Goal: Complete Application Form: Complete application form

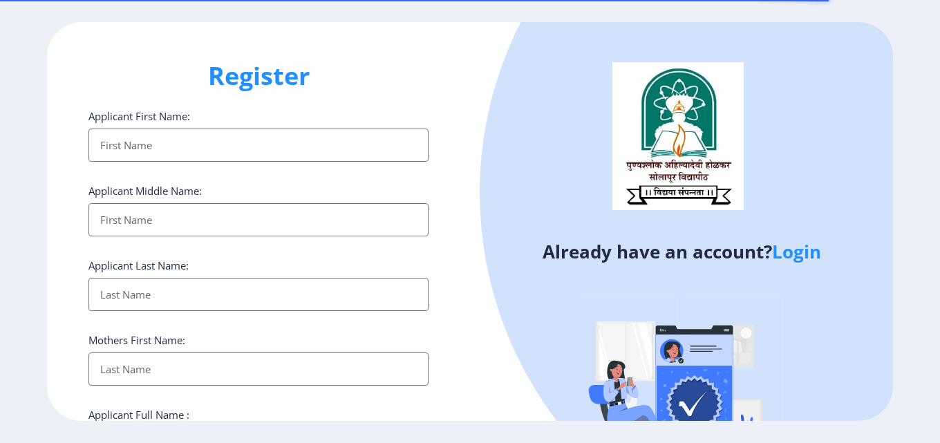
select select
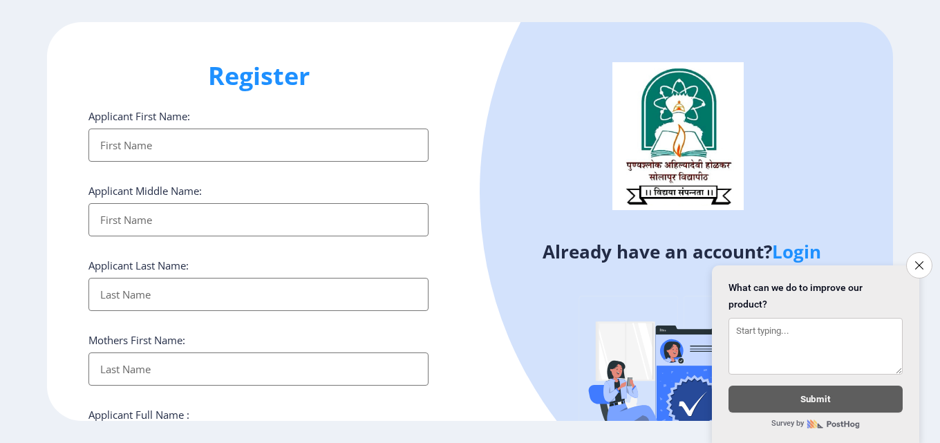
click at [195, 142] on input "Applicant First Name:" at bounding box center [258, 145] width 340 height 33
click at [809, 247] on link "Login" at bounding box center [796, 251] width 49 height 25
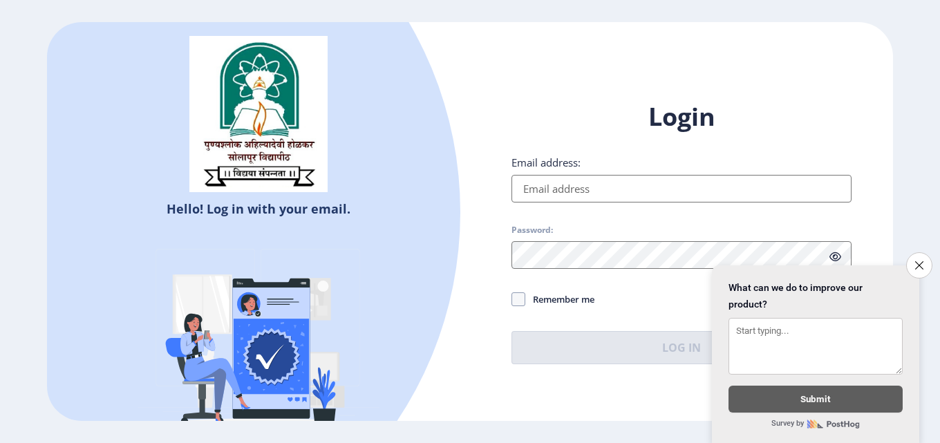
click at [637, 194] on input "Email address:" at bounding box center [682, 189] width 340 height 28
click at [918, 264] on button "Close survey" at bounding box center [919, 265] width 29 height 29
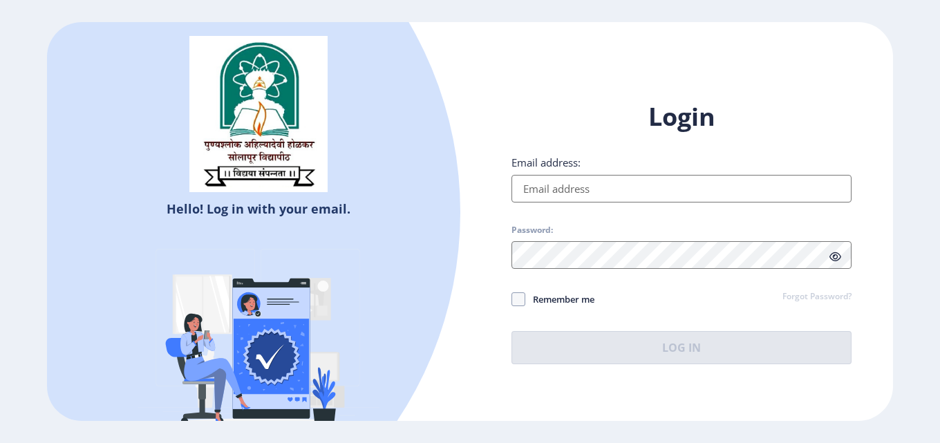
select select
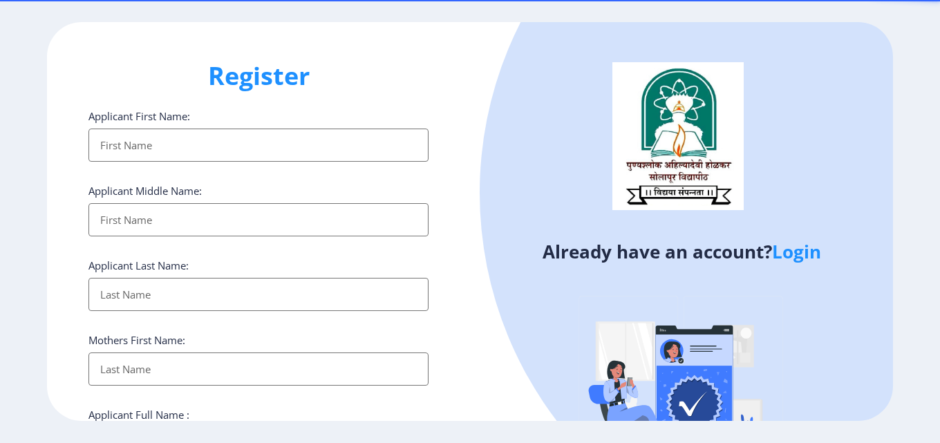
click at [151, 141] on input "Applicant First Name:" at bounding box center [258, 145] width 340 height 33
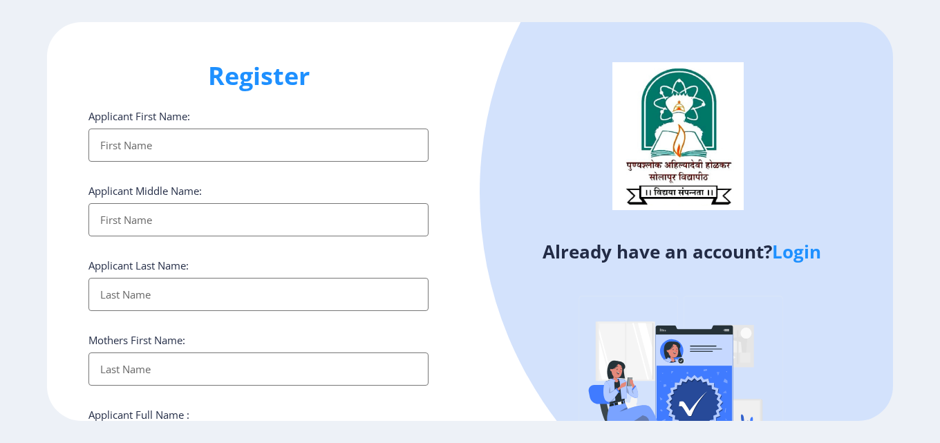
click at [169, 146] on input "Applicant First Name:" at bounding box center [258, 145] width 340 height 33
click at [296, 159] on input "Applicant First Name:" at bounding box center [258, 145] width 340 height 33
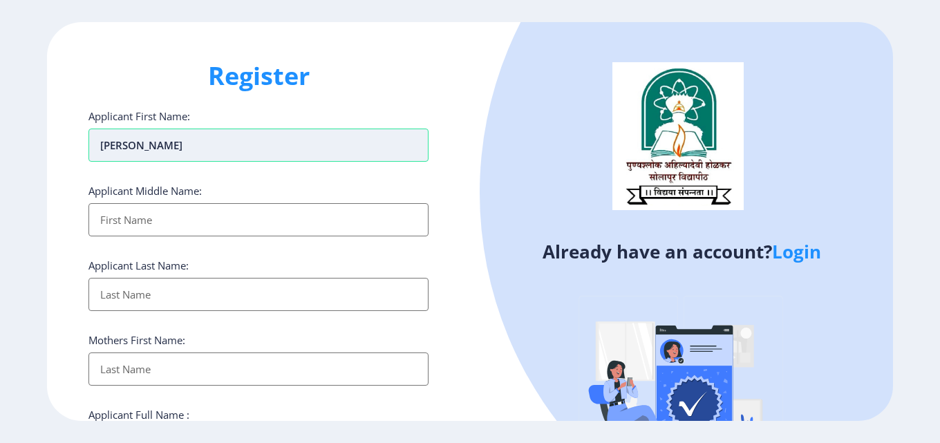
type input "[PERSON_NAME]"
type input "Kalyan"
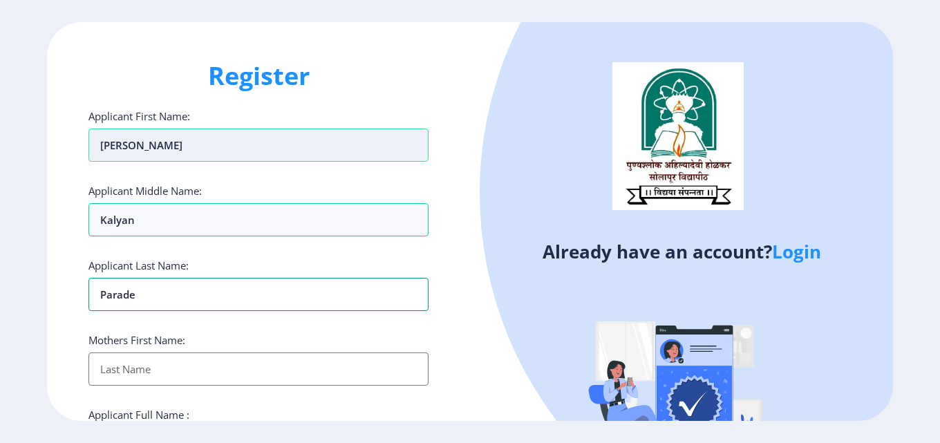
type input "Parade"
type input "S"
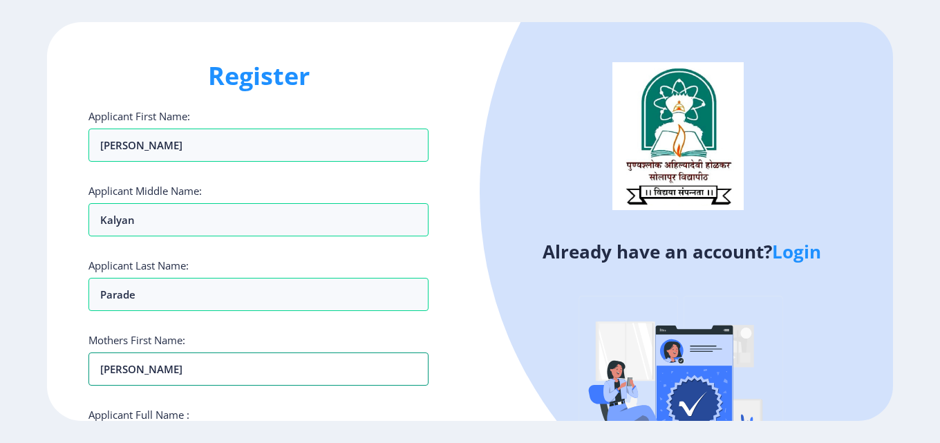
type input "[PERSON_NAME]"
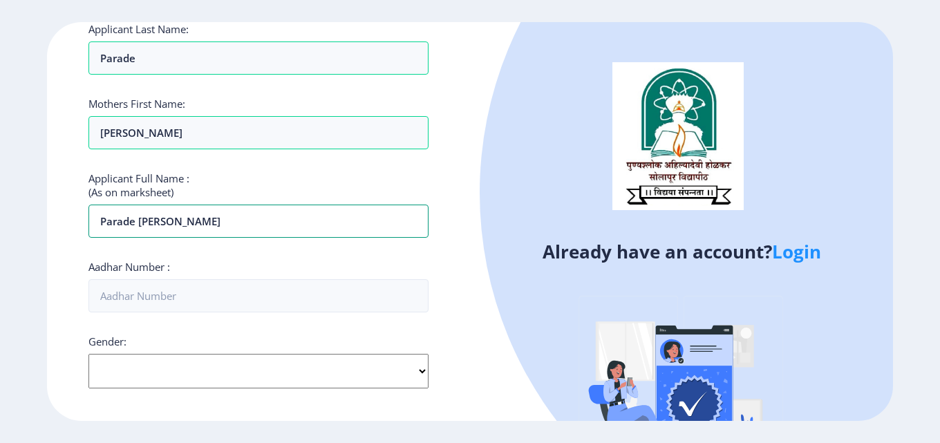
type input "Parade [PERSON_NAME]"
type input "313424134149"
click at [196, 363] on select "Select Gender [DEMOGRAPHIC_DATA] [DEMOGRAPHIC_DATA] Other" at bounding box center [258, 371] width 340 height 35
select select "[DEMOGRAPHIC_DATA]"
click at [88, 354] on select "Select Gender [DEMOGRAPHIC_DATA] [DEMOGRAPHIC_DATA] Other" at bounding box center [258, 371] width 340 height 35
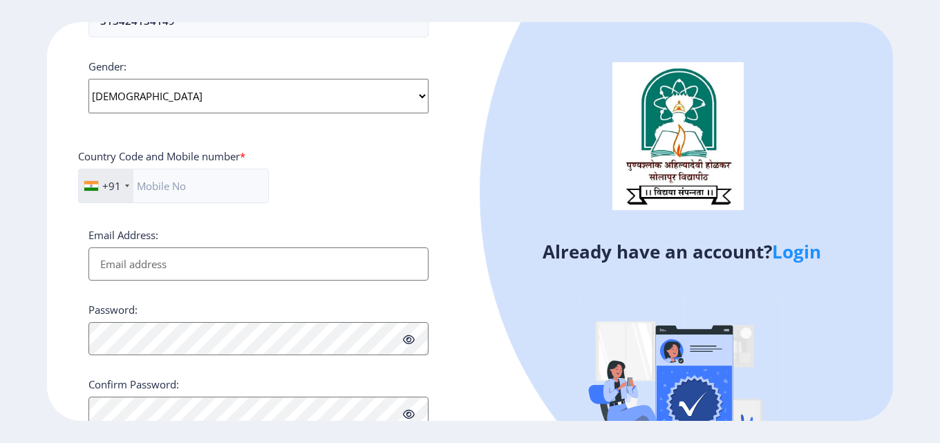
scroll to position [513, 0]
click at [178, 189] on input "text" at bounding box center [173, 184] width 191 height 35
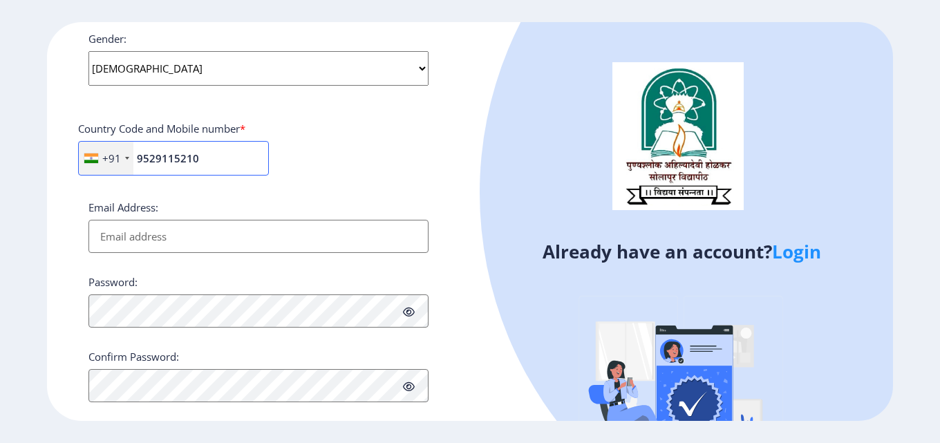
scroll to position [563, 0]
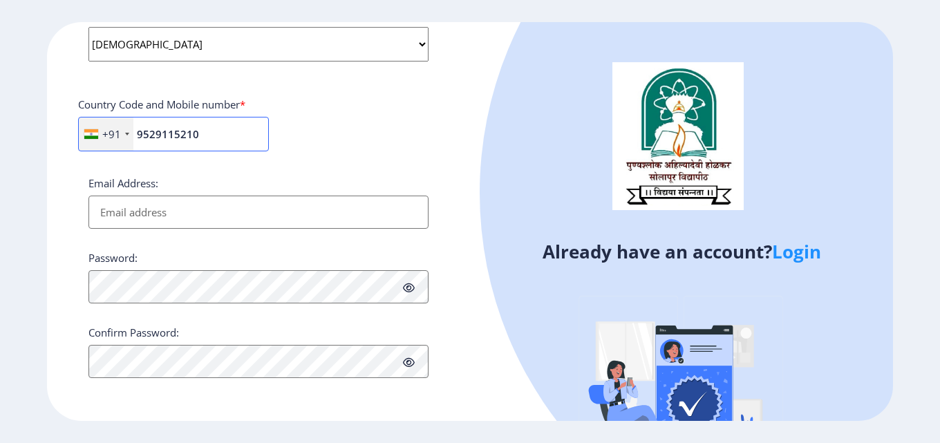
type input "9529115210"
click at [180, 212] on input "Email Address:" at bounding box center [258, 212] width 340 height 33
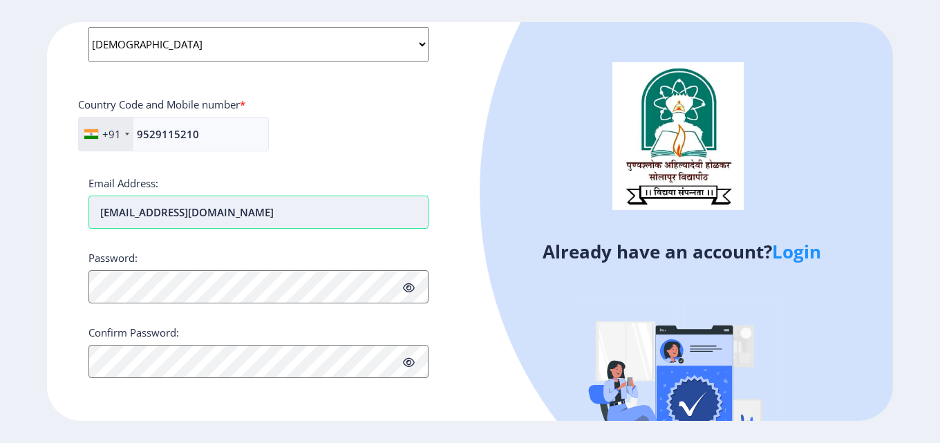
type input "[EMAIL_ADDRESS][DOMAIN_NAME]"
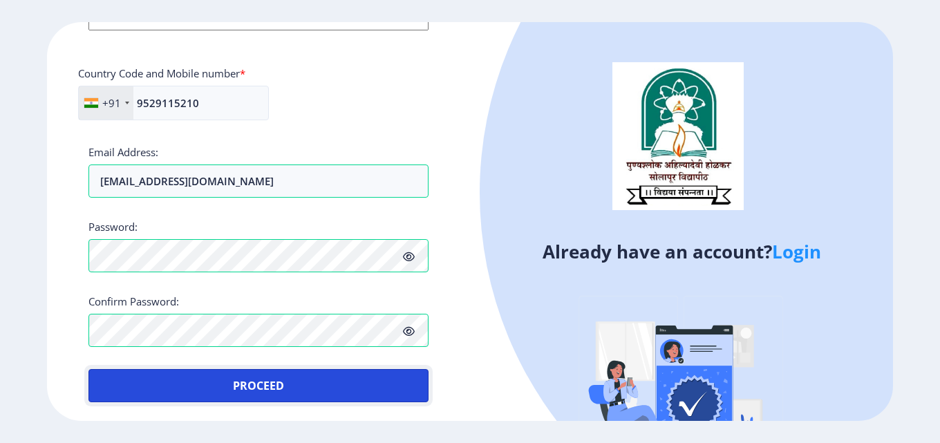
scroll to position [597, 0]
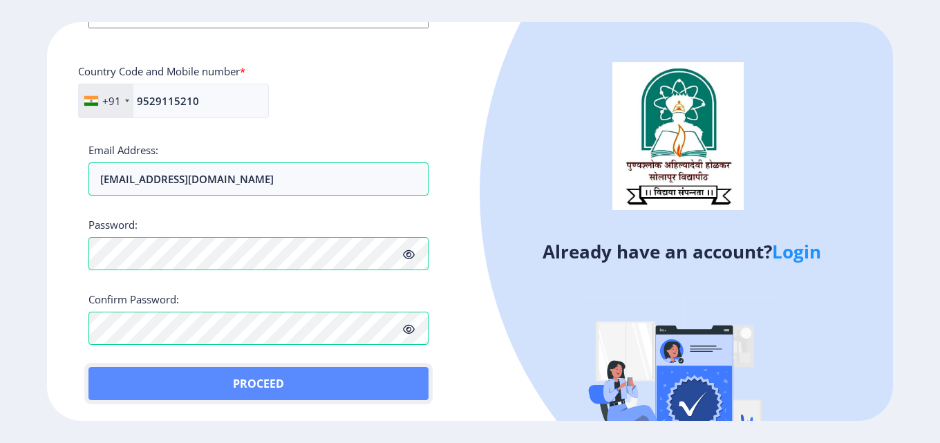
click at [318, 380] on button "Proceed" at bounding box center [258, 383] width 340 height 33
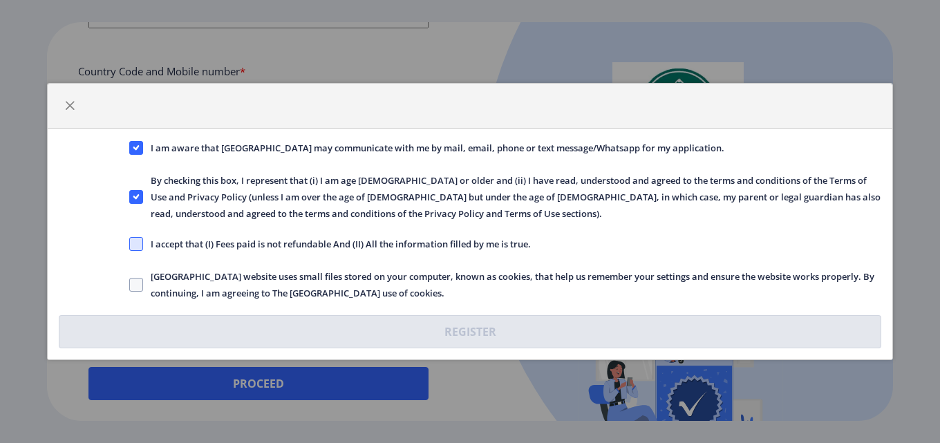
click at [133, 247] on span at bounding box center [136, 244] width 14 height 14
click at [130, 245] on input "I accept that (I) Fees paid is not refundable And (II) All the information fill…" at bounding box center [129, 244] width 1 height 1
checkbox input "true"
click at [140, 279] on span at bounding box center [136, 285] width 14 height 14
click at [130, 285] on input "[GEOGRAPHIC_DATA] website uses small files stored on your computer, known as co…" at bounding box center [129, 285] width 1 height 1
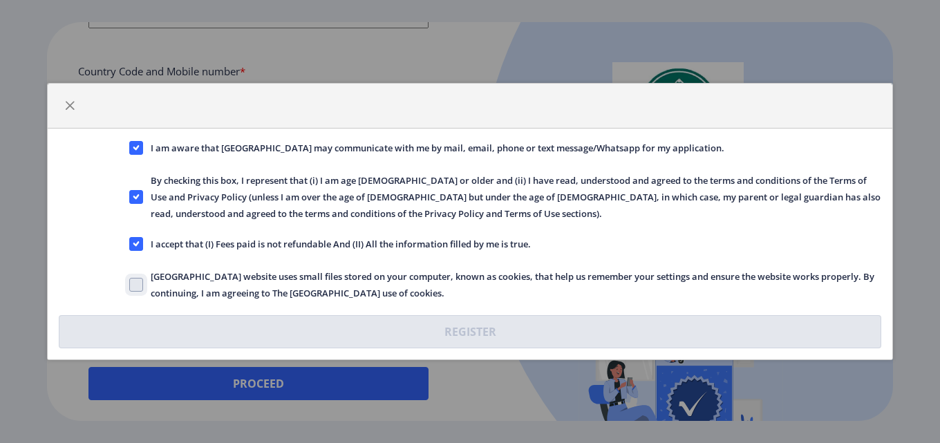
checkbox input "true"
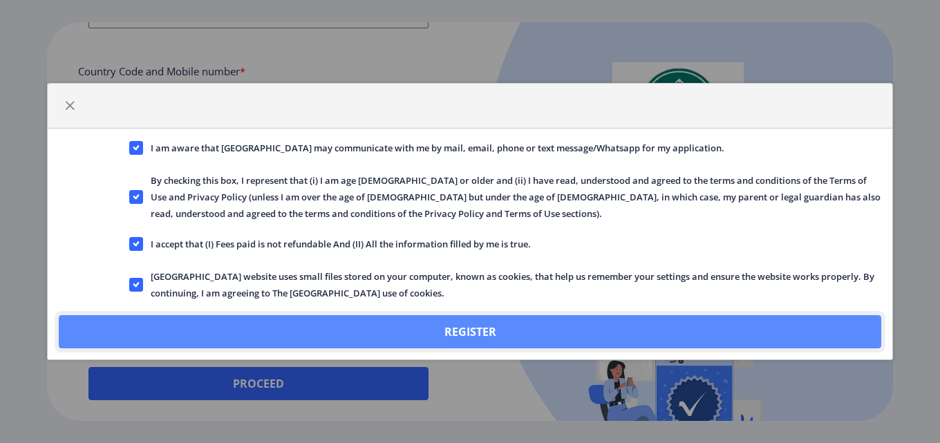
click at [382, 341] on button "Register" at bounding box center [470, 331] width 823 height 33
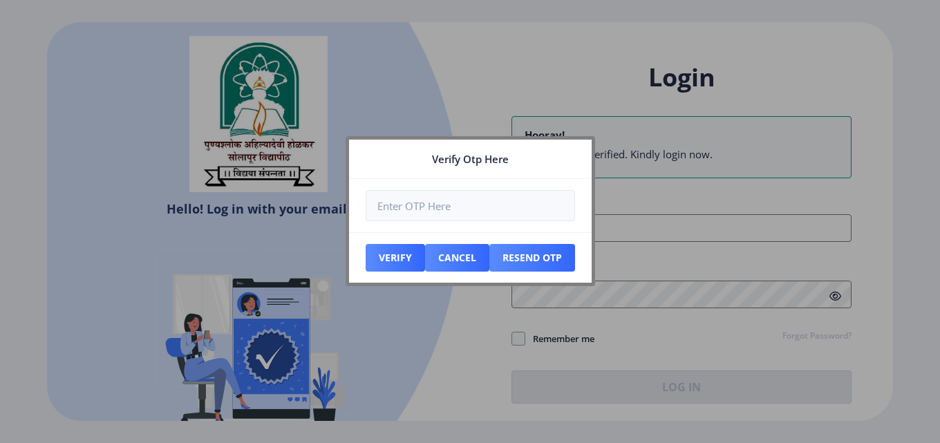
type input "[EMAIL_ADDRESS][DOMAIN_NAME]"
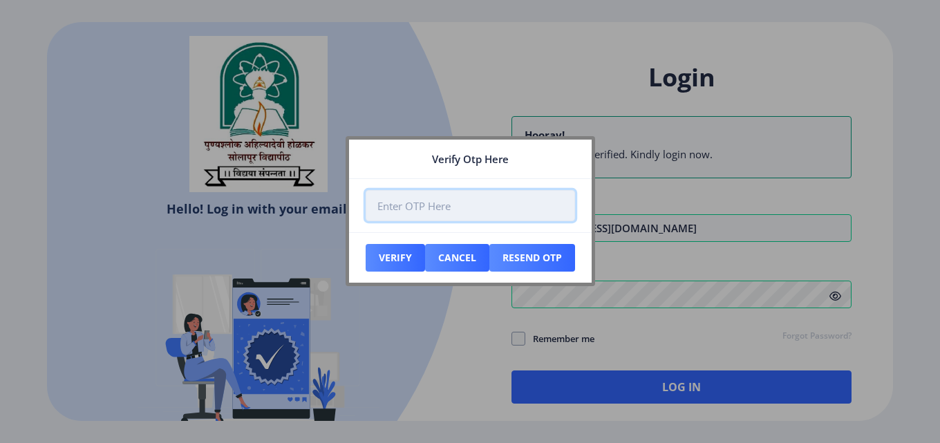
click at [510, 204] on input "number" at bounding box center [470, 205] width 209 height 31
click at [445, 209] on input "number" at bounding box center [470, 205] width 209 height 31
type input "487551"
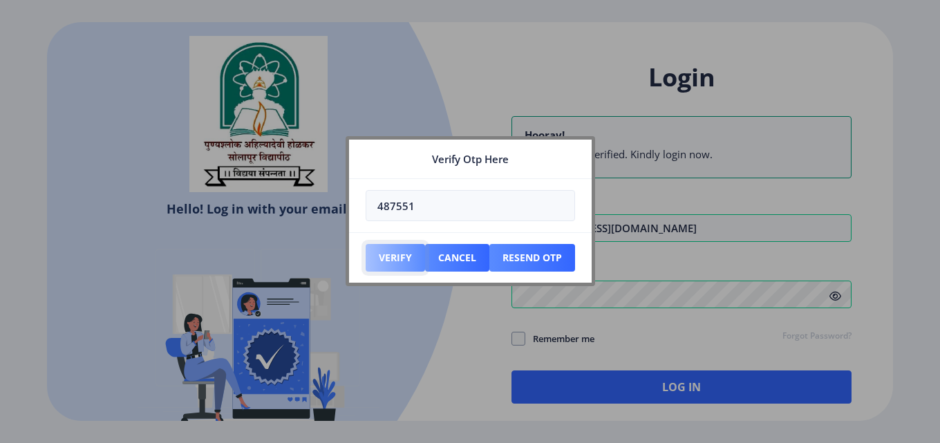
click at [398, 254] on button "Verify" at bounding box center [395, 258] width 59 height 28
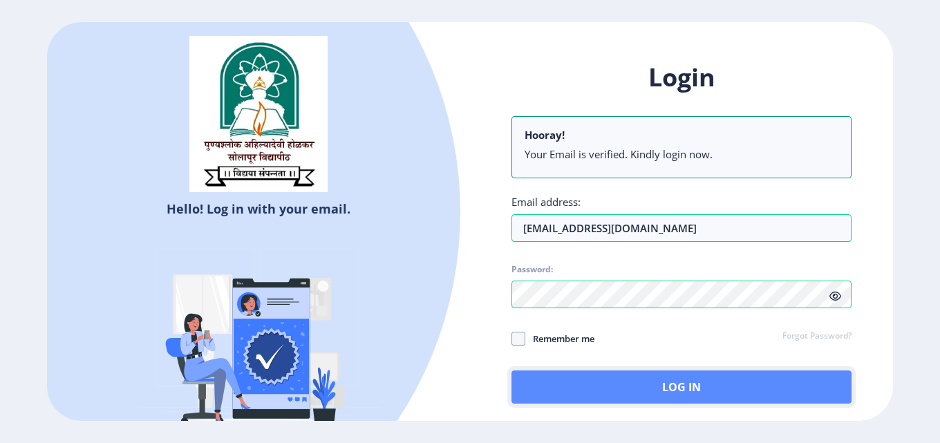
click at [596, 382] on button "Log In" at bounding box center [682, 387] width 340 height 33
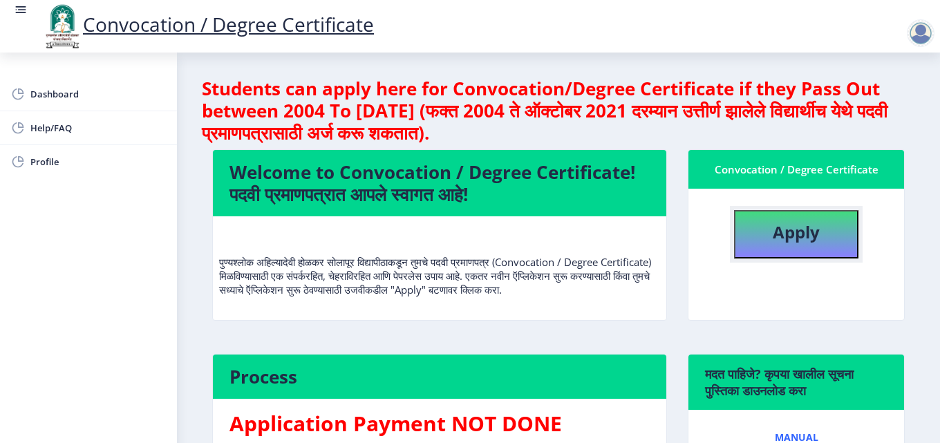
click at [756, 238] on button "Apply" at bounding box center [796, 234] width 124 height 48
select select
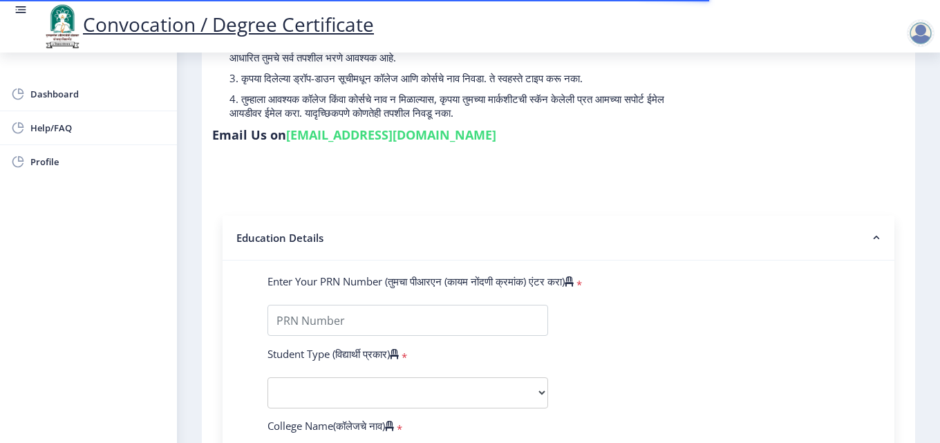
scroll to position [207, 0]
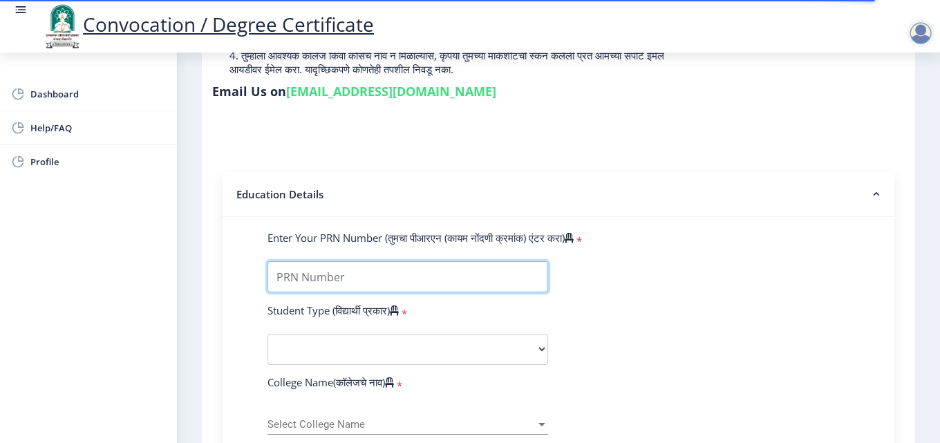
click at [393, 281] on input "Enter Your PRN Number (तुमचा पीआरएन (कायम नोंदणी क्रमांक) एंटर करा)" at bounding box center [408, 276] width 281 height 31
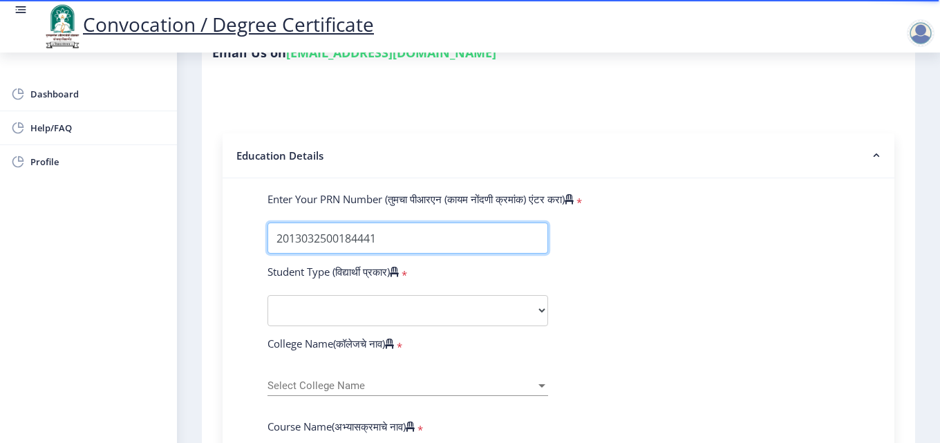
scroll to position [346, 0]
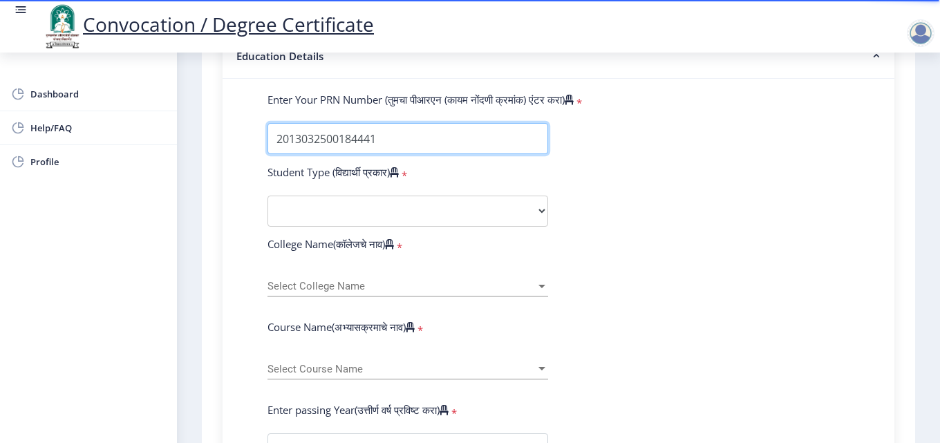
type input "2013032500184441"
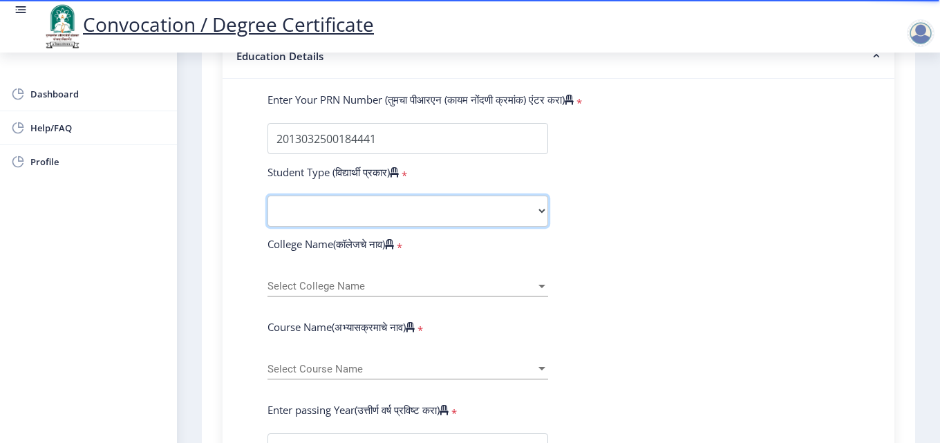
click at [447, 215] on select "Select Student Type Regular External" at bounding box center [408, 211] width 281 height 31
select select "Regular"
click at [268, 196] on select "Select Student Type Regular External" at bounding box center [408, 211] width 281 height 31
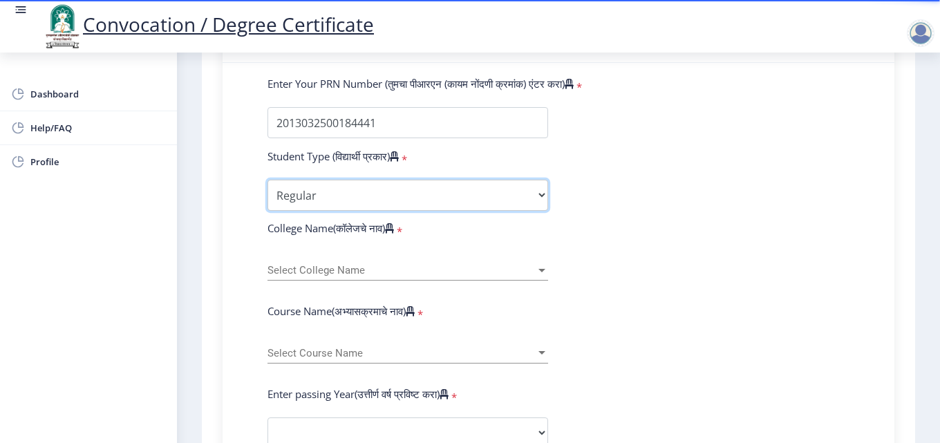
scroll to position [415, 0]
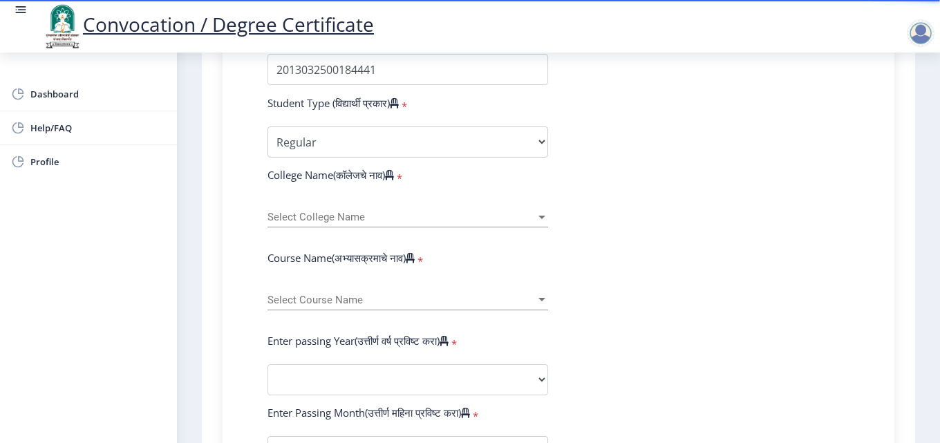
click at [378, 218] on span "Select College Name" at bounding box center [402, 218] width 268 height 12
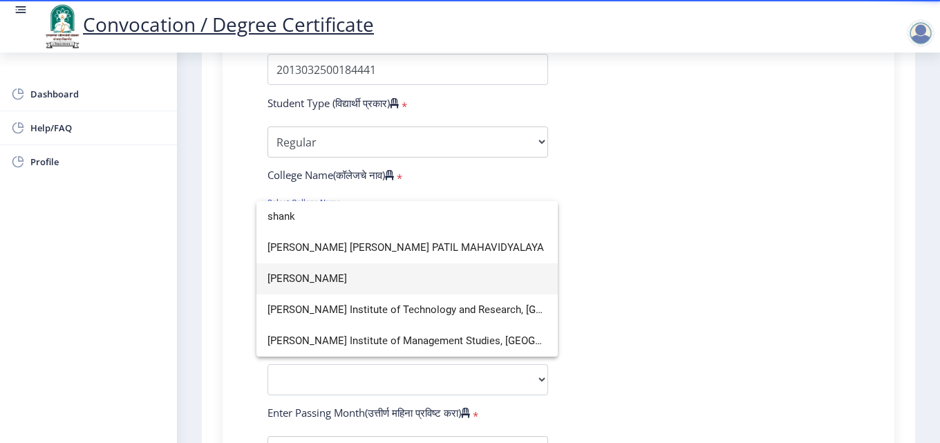
type input "shank"
click at [377, 282] on span "[PERSON_NAME]" at bounding box center [407, 278] width 279 height 31
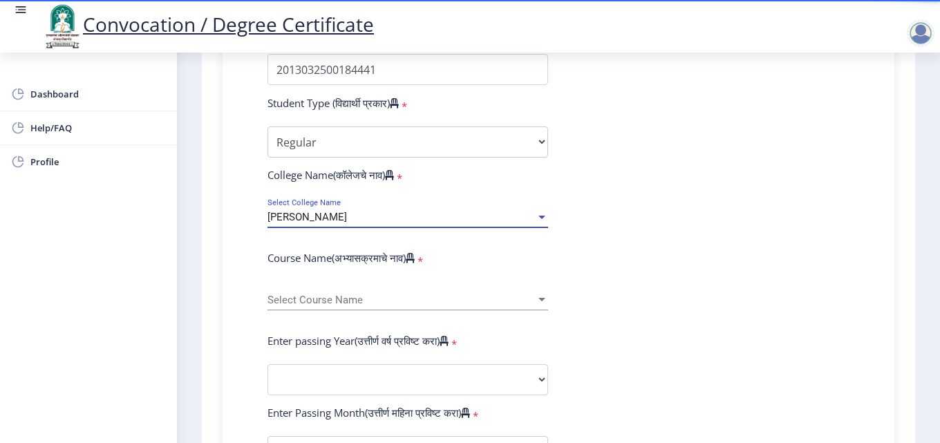
click at [361, 306] on div "Select Course Name Select Course Name" at bounding box center [408, 295] width 281 height 29
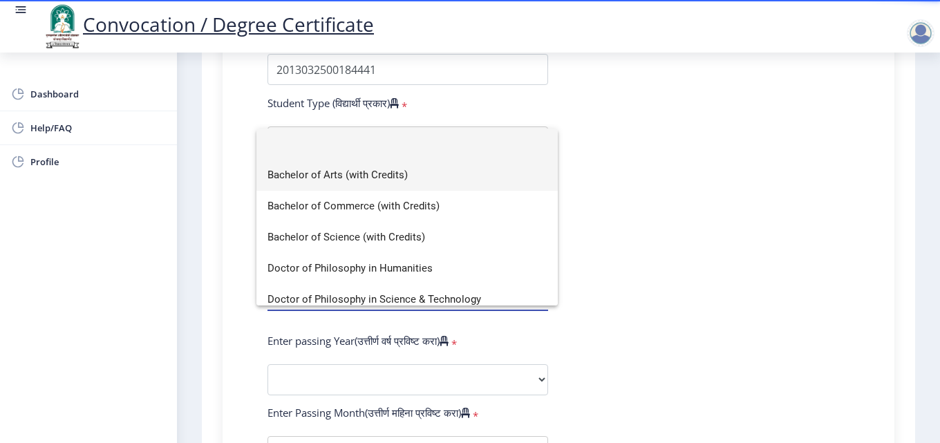
click at [386, 173] on span "Bachelor of Arts (with Credits)" at bounding box center [407, 175] width 279 height 31
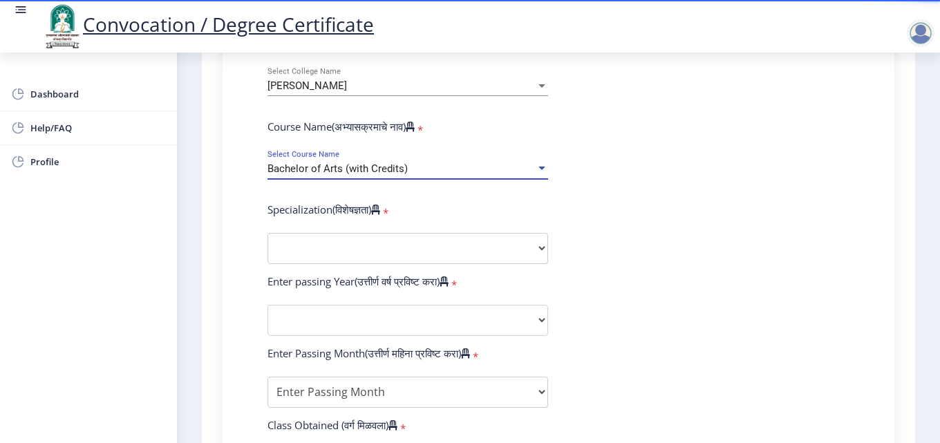
scroll to position [553, 0]
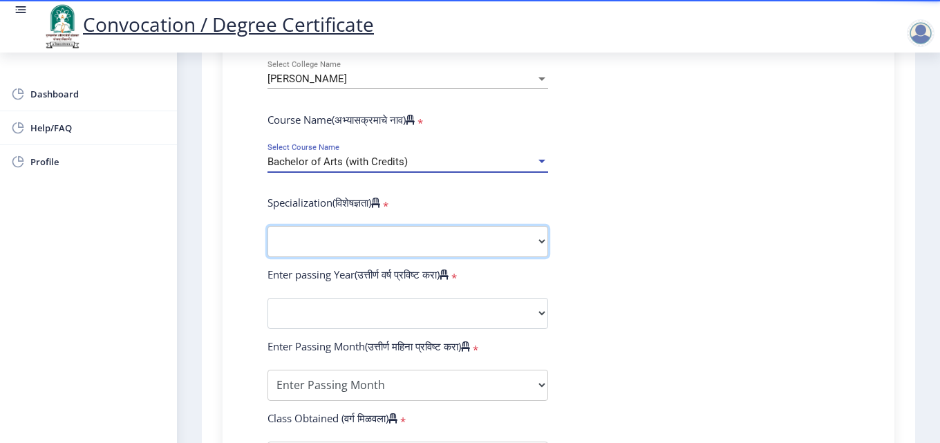
click at [360, 234] on select "Specialization English Geography Hindi Marathi Music Sanskrit Urdu Ancient Indi…" at bounding box center [408, 241] width 281 height 31
select select "History"
click at [268, 226] on select "Specialization English Geography Hindi Marathi Music Sanskrit Urdu Ancient Indi…" at bounding box center [408, 241] width 281 height 31
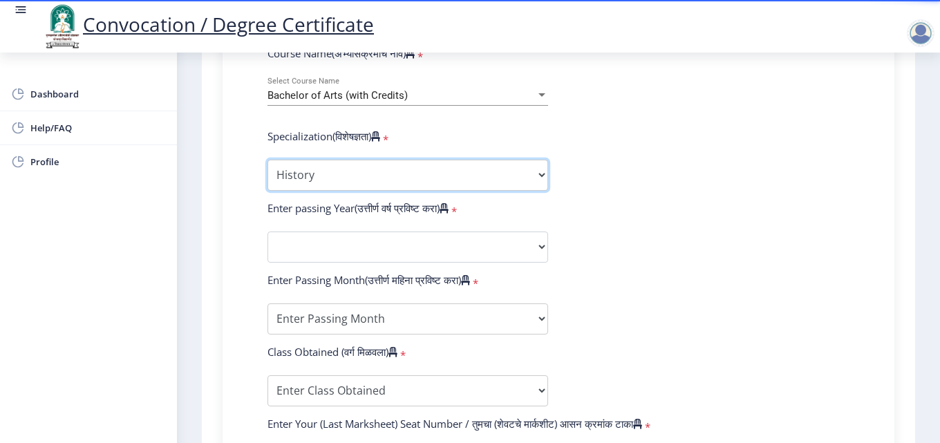
scroll to position [691, 0]
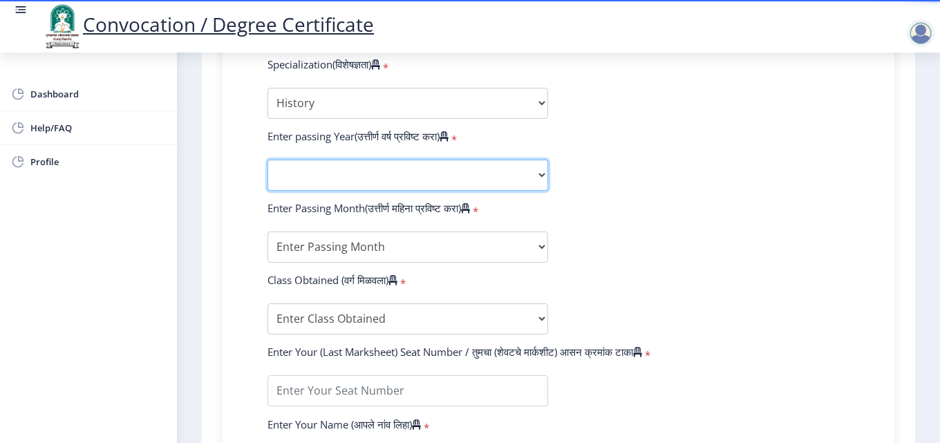
click at [348, 173] on select "2025 2024 2023 2022 2021 2020 2019 2018 2017 2016 2015 2014 2013 2012 2011 2010…" at bounding box center [408, 175] width 281 height 31
select select "2016"
click at [268, 160] on select "2025 2024 2023 2022 2021 2020 2019 2018 2017 2016 2015 2014 2013 2012 2011 2010…" at bounding box center [408, 175] width 281 height 31
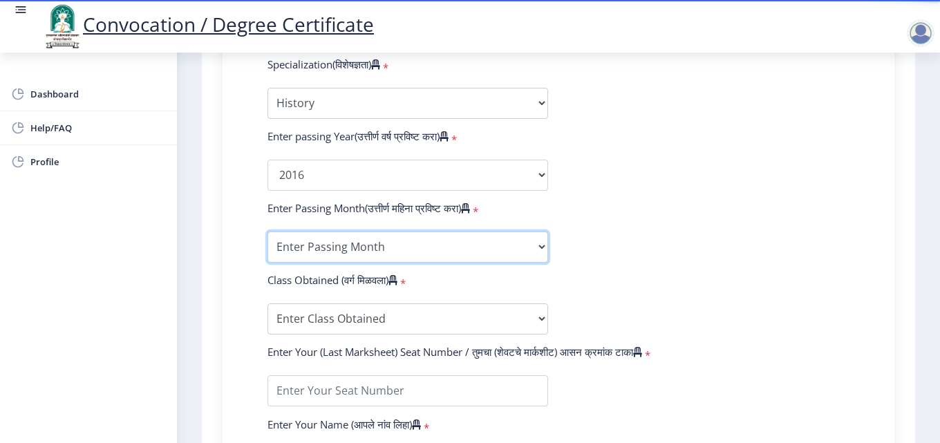
click at [409, 242] on select "Enter Passing Month March April May October November December" at bounding box center [408, 247] width 281 height 31
select select "April"
click at [268, 232] on select "Enter Passing Month March April May October November December" at bounding box center [408, 247] width 281 height 31
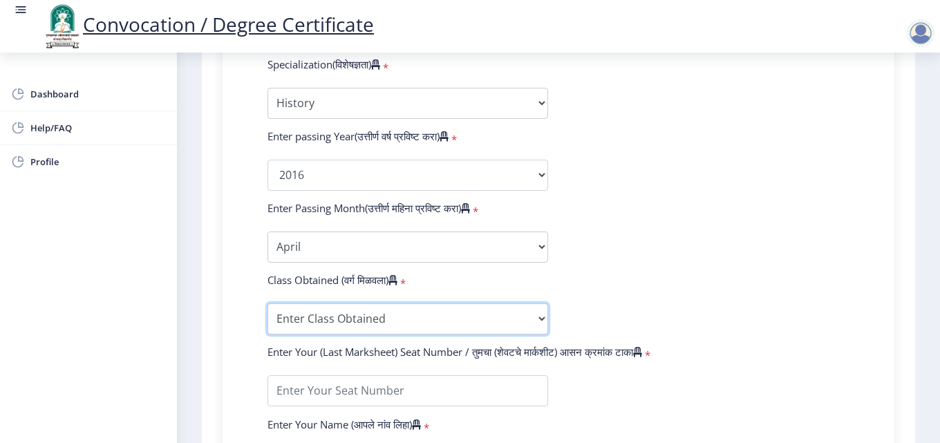
click at [350, 328] on select "Enter Class Obtained FIRST CLASS WITH DISTINCTION FIRST CLASS HIGHER SECOND CLA…" at bounding box center [408, 318] width 281 height 31
select select "FIRST CLASS"
click at [268, 303] on select "Enter Class Obtained FIRST CLASS WITH DISTINCTION FIRST CLASS HIGHER SECOND CLA…" at bounding box center [408, 318] width 281 height 31
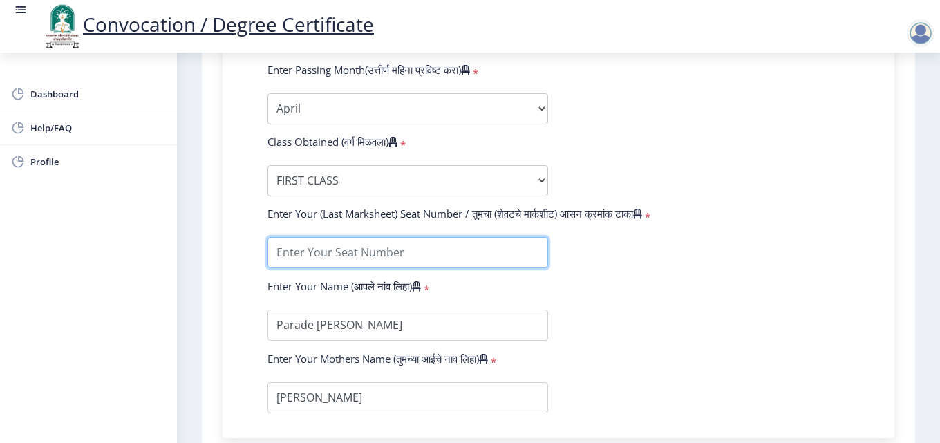
click at [348, 259] on input "textarea" at bounding box center [408, 252] width 281 height 31
click at [340, 254] on input "textarea" at bounding box center [408, 252] width 281 height 31
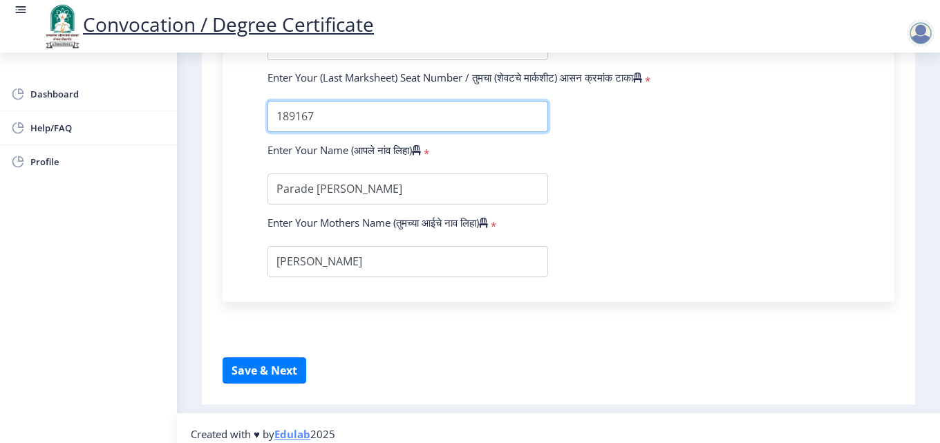
scroll to position [968, 0]
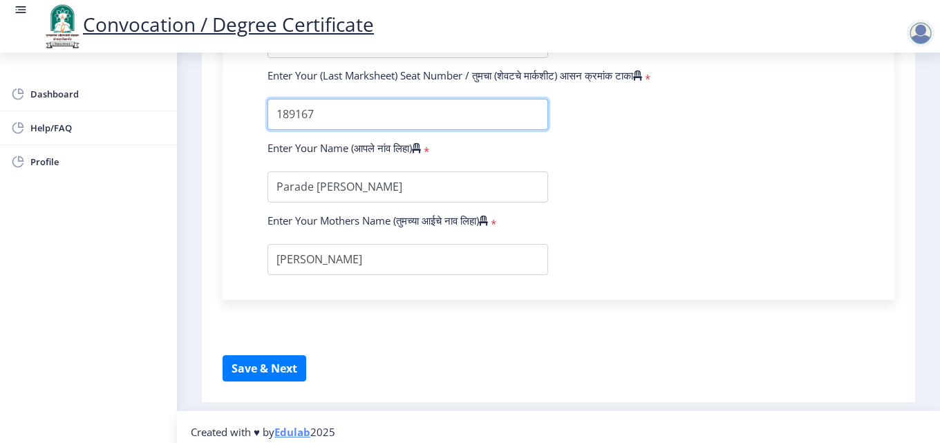
type input "189167"
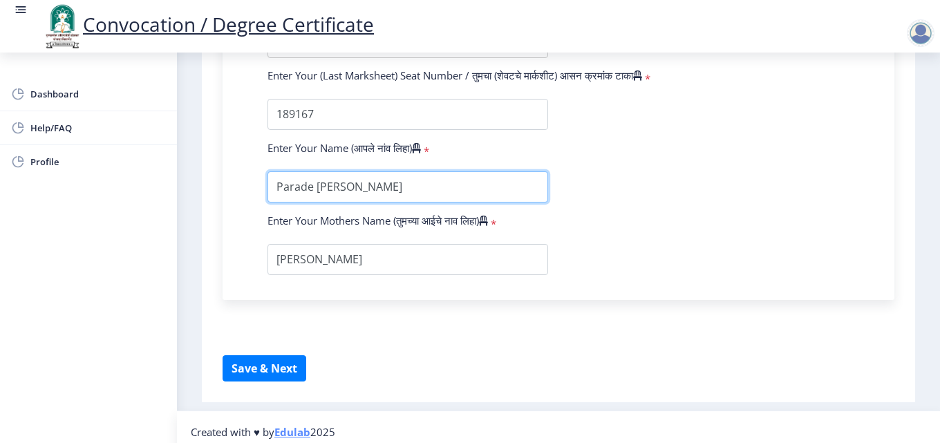
click at [430, 185] on input "textarea" at bounding box center [408, 186] width 281 height 31
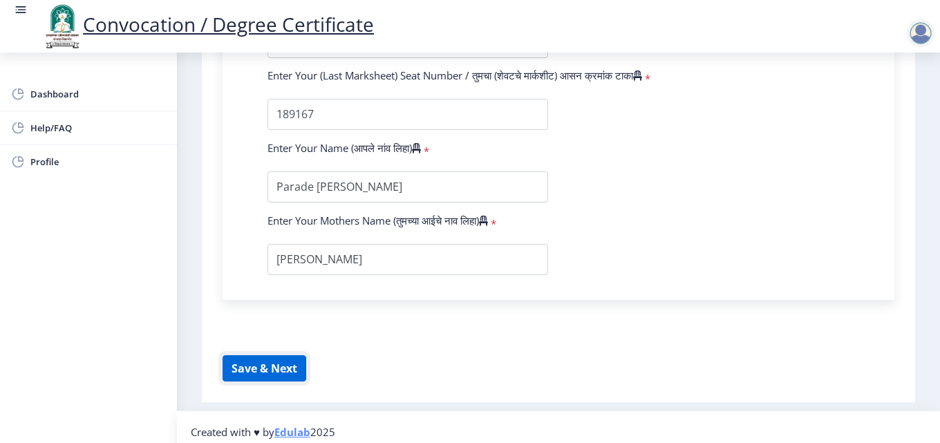
click at [292, 371] on button "Save & Next" at bounding box center [265, 368] width 84 height 26
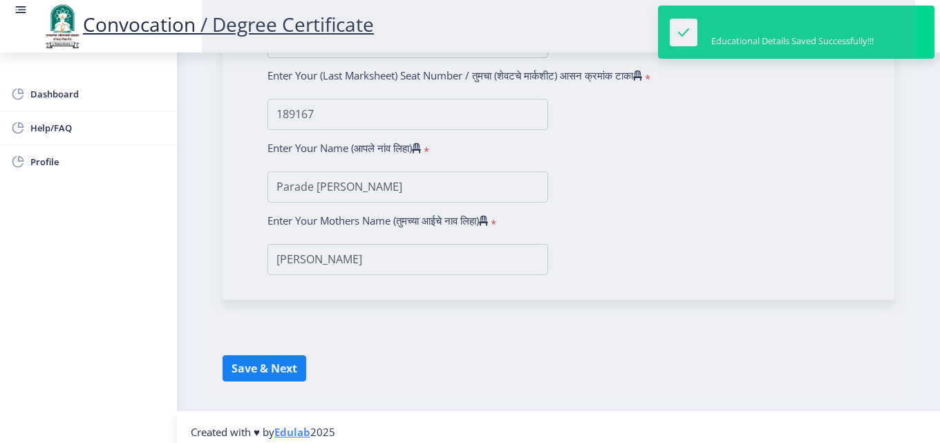
select select
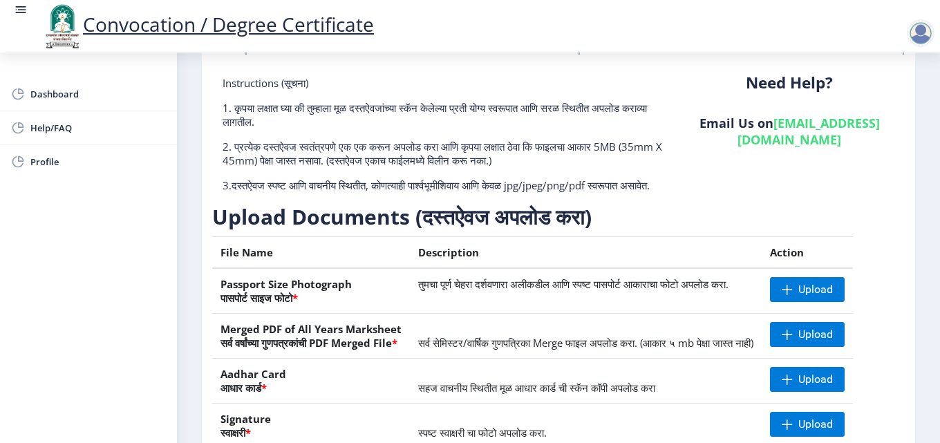
scroll to position [255, 0]
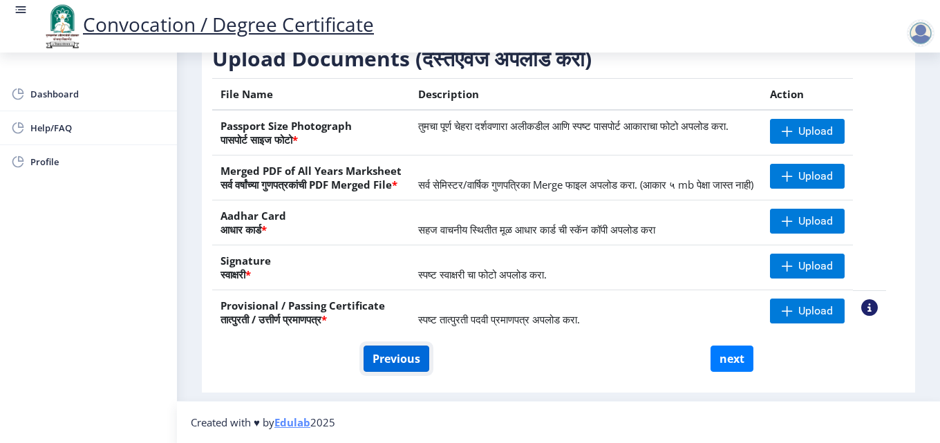
click at [391, 365] on button "Previous" at bounding box center [397, 359] width 66 height 26
select select "Regular"
select select "History"
select select "2016"
select select "April"
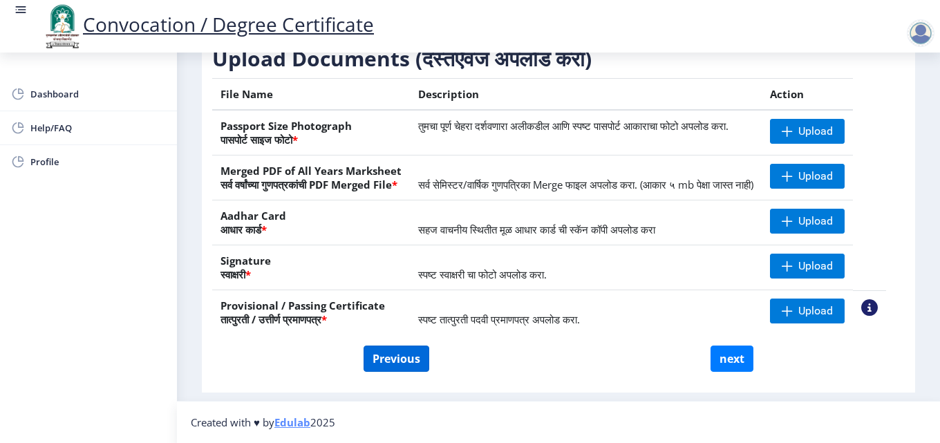
select select "FIRST CLASS"
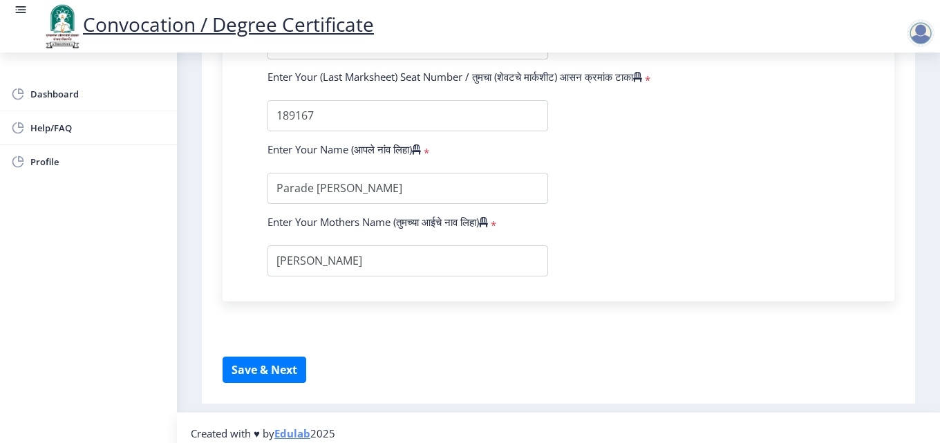
scroll to position [977, 0]
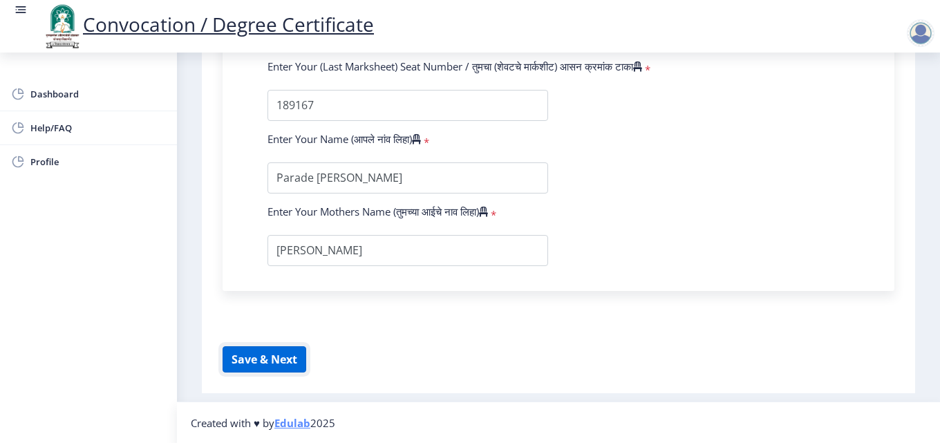
click at [297, 368] on button "Save & Next" at bounding box center [265, 359] width 84 height 26
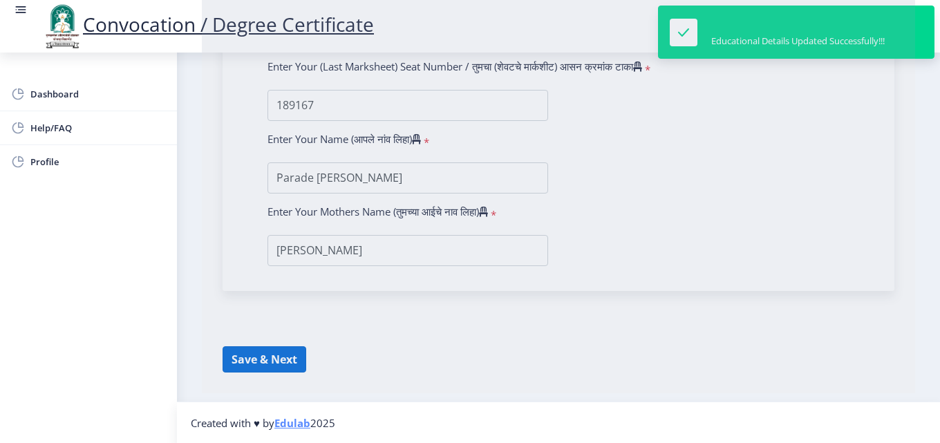
select select
type input "Parade [PERSON_NAME]"
type input "[PERSON_NAME]"
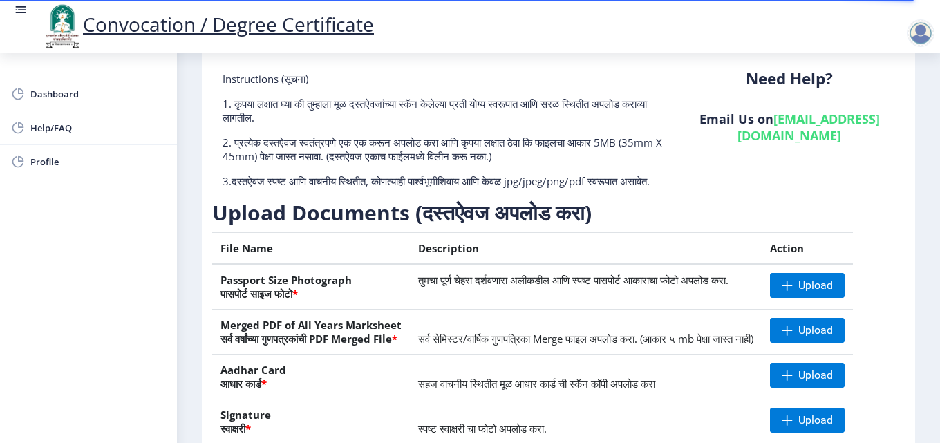
scroll to position [255, 0]
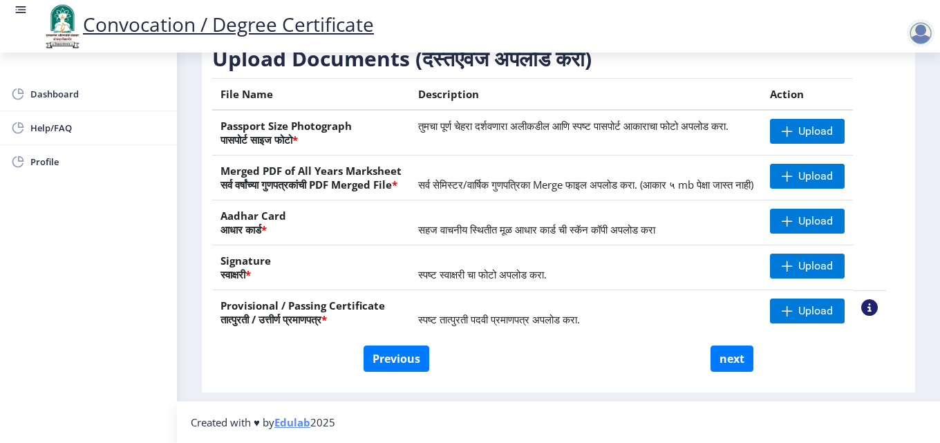
click at [853, 110] on td "Upload" at bounding box center [807, 133] width 91 height 46
click at [833, 124] on span "Upload" at bounding box center [815, 131] width 35 height 14
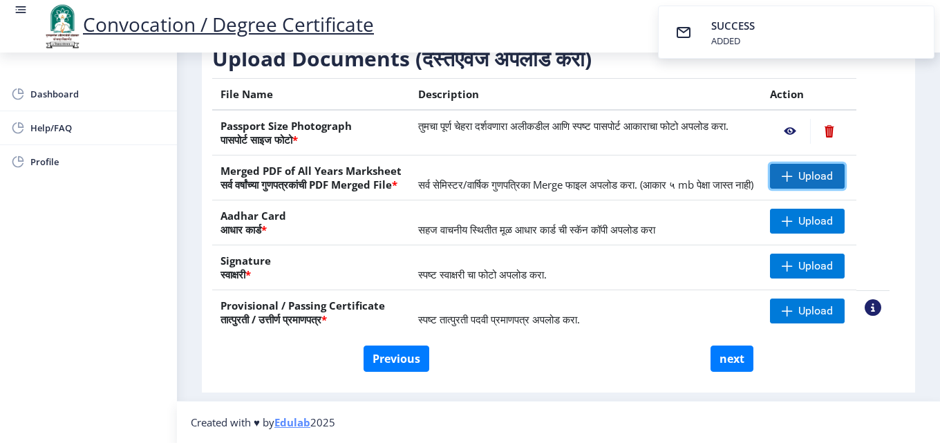
click at [806, 164] on span "Upload" at bounding box center [807, 176] width 75 height 25
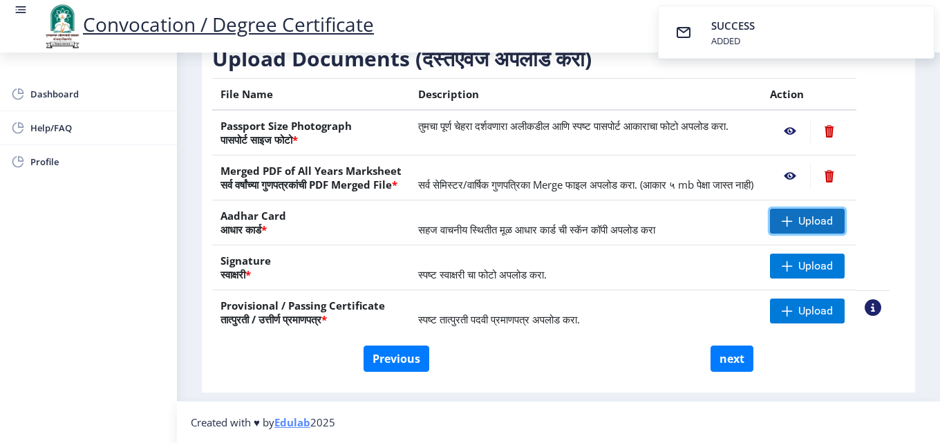
click at [827, 221] on span "Upload" at bounding box center [815, 221] width 35 height 14
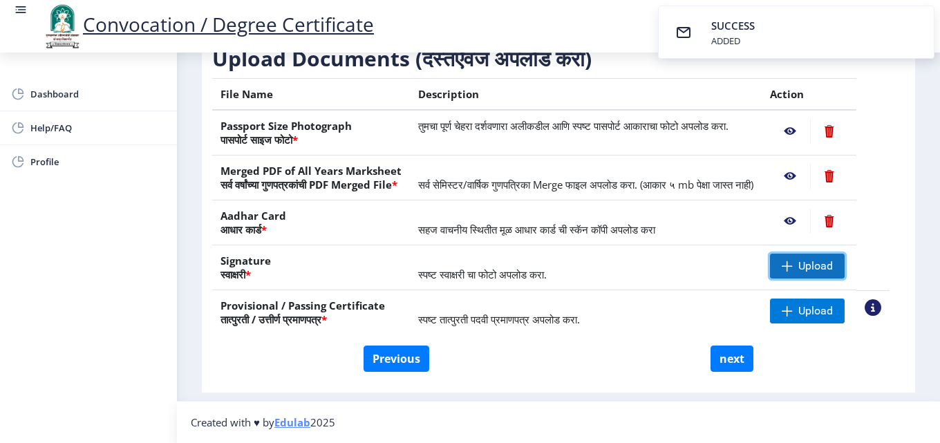
click at [833, 261] on span "Upload" at bounding box center [815, 266] width 35 height 14
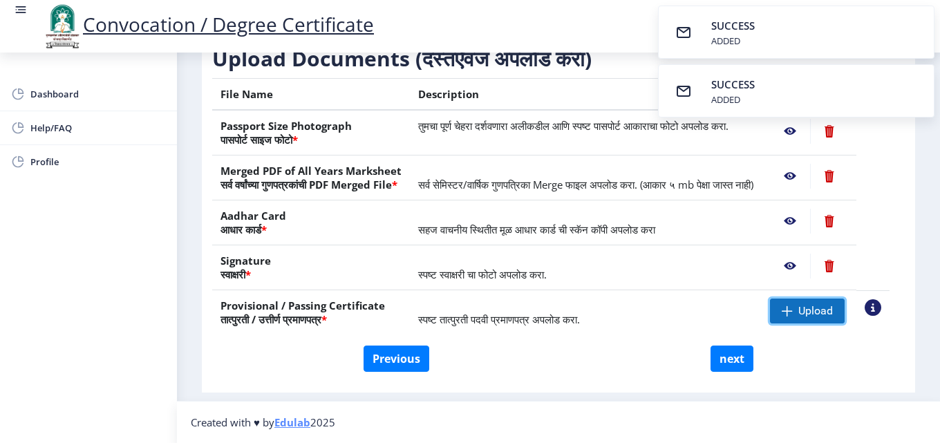
click at [787, 321] on span "Upload" at bounding box center [807, 311] width 75 height 25
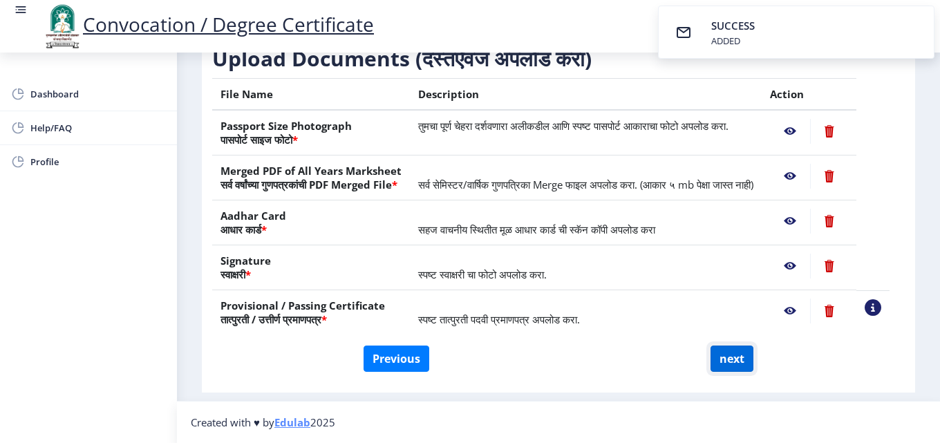
click at [715, 364] on button "next" at bounding box center [732, 359] width 43 height 26
select select
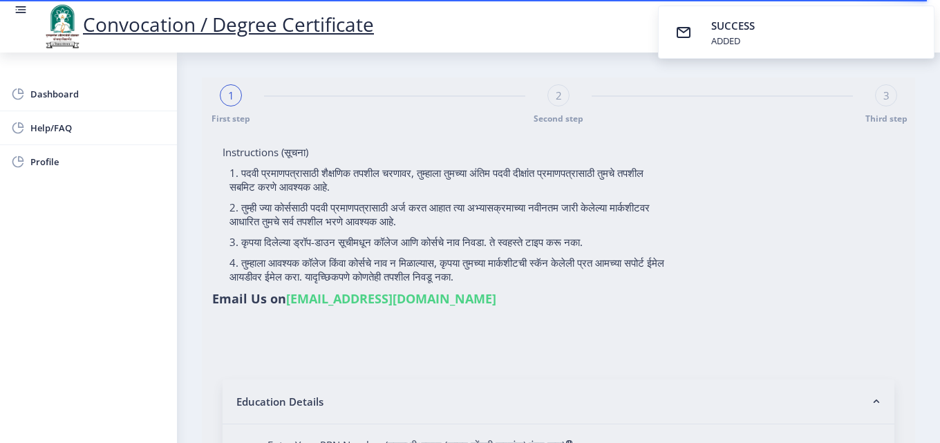
type input "Parade [PERSON_NAME]"
type input "[PERSON_NAME]"
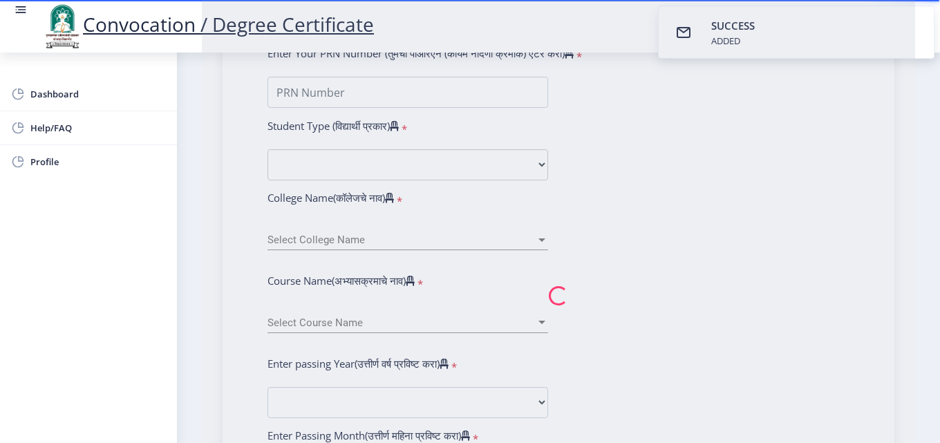
scroll to position [415, 0]
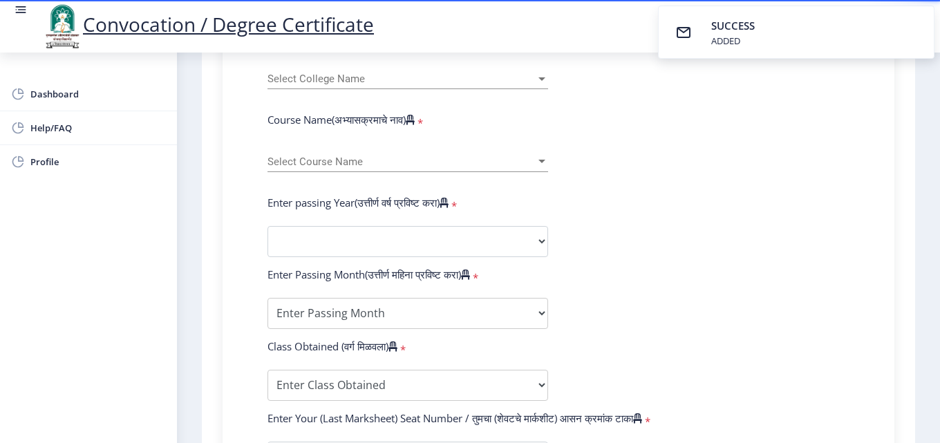
select select
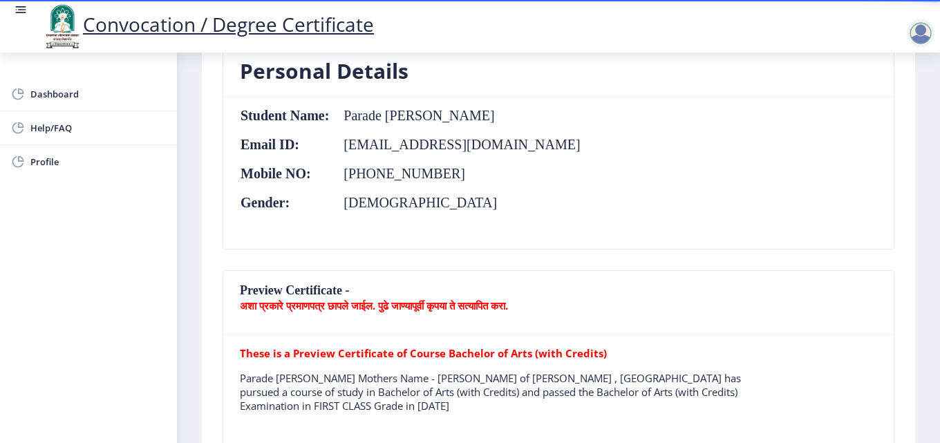
scroll to position [138, 0]
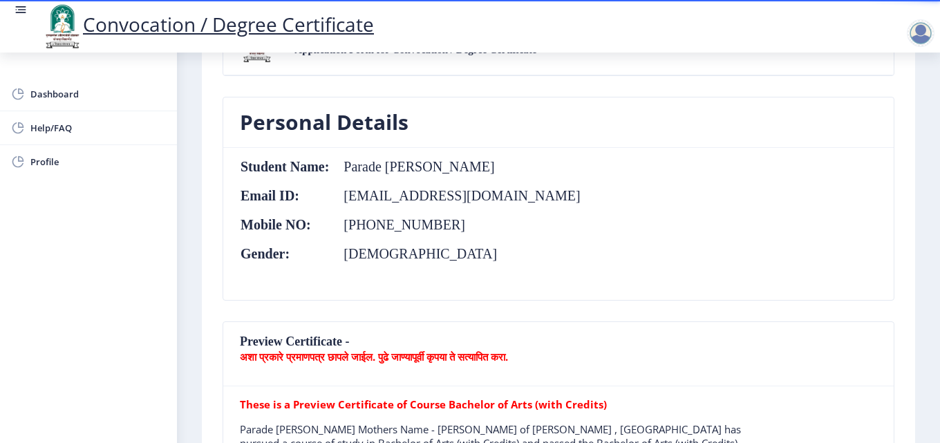
click at [306, 353] on b "अशा प्रकारे प्रमाणपत्र छापले जाईल. पुढे जाण्यापूर्वी कृपया ते सत्यापित करा." at bounding box center [374, 357] width 268 height 14
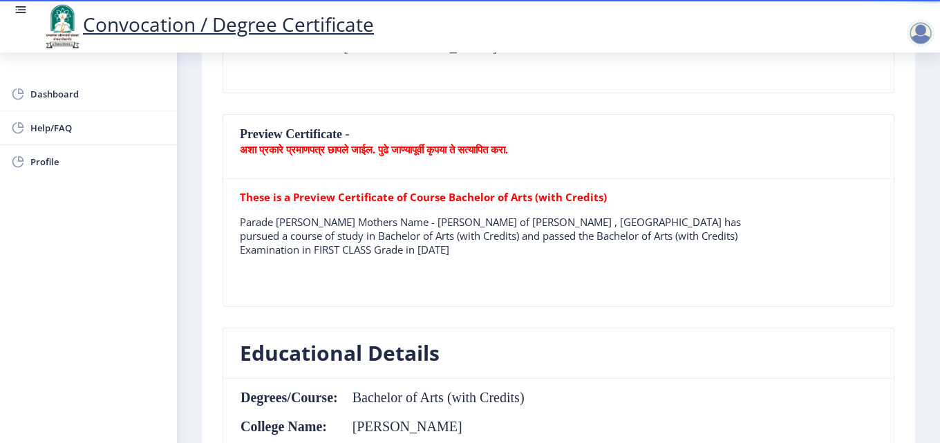
click at [300, 205] on tr "These is a Preview Certificate of Course Bachelor of Arts (with Credits) Parade…" at bounding box center [495, 228] width 510 height 77
click at [294, 234] on p "Parade [PERSON_NAME] Mothers Name - [PERSON_NAME] of [PERSON_NAME] , [GEOGRAPHI…" at bounding box center [495, 235] width 510 height 41
click at [294, 235] on p "Parade [PERSON_NAME] Mothers Name - [PERSON_NAME] of [PERSON_NAME] , [GEOGRAPHI…" at bounding box center [495, 235] width 510 height 41
click at [309, 261] on tr "These is a Preview Certificate of Course Bachelor of Arts (with Credits) Parade…" at bounding box center [495, 228] width 510 height 77
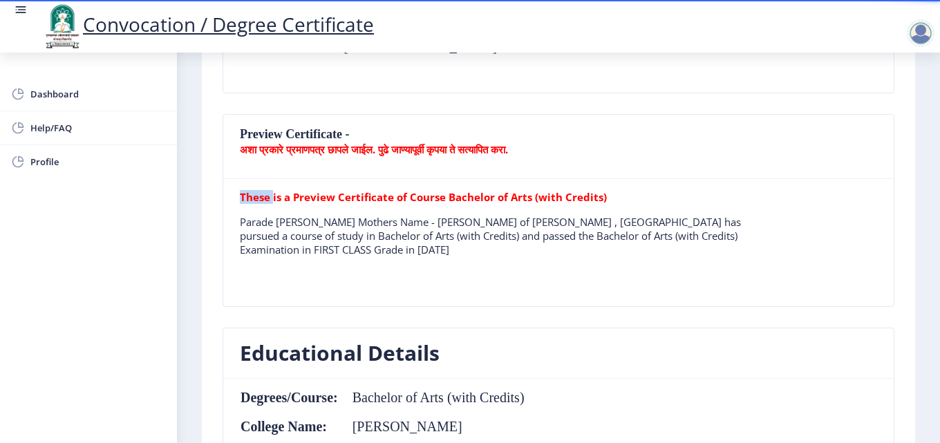
click at [309, 261] on tr "These is a Preview Certificate of Course Bachelor of Arts (with Credits) Parade…" at bounding box center [495, 228] width 510 height 77
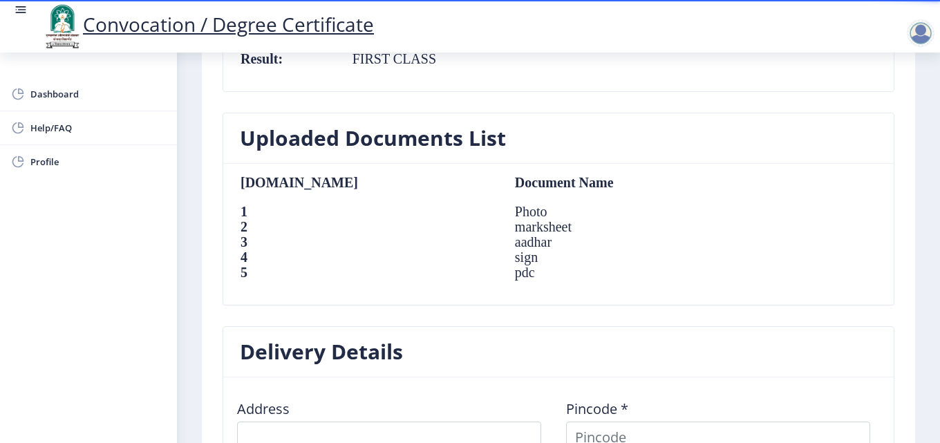
scroll to position [968, 0]
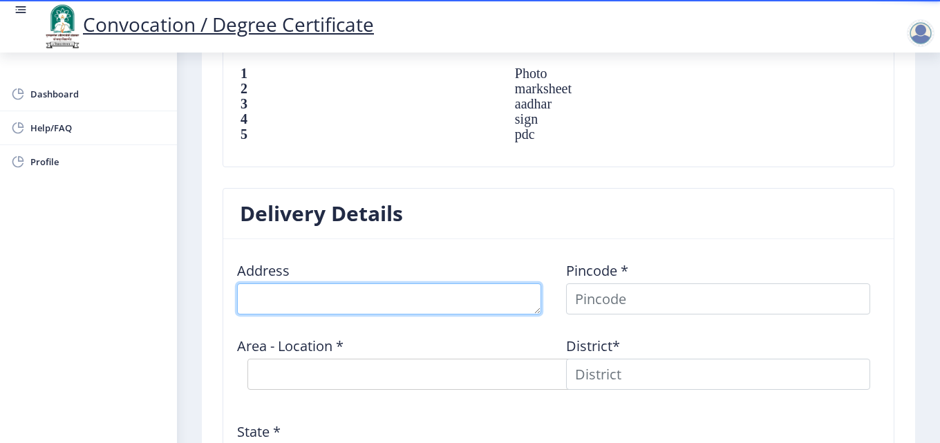
click at [330, 294] on textarea at bounding box center [389, 298] width 304 height 31
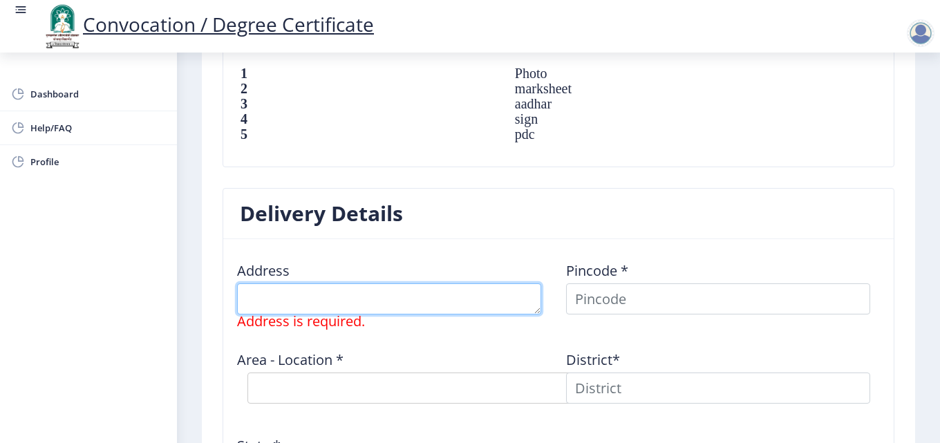
click at [344, 309] on textarea at bounding box center [389, 298] width 304 height 31
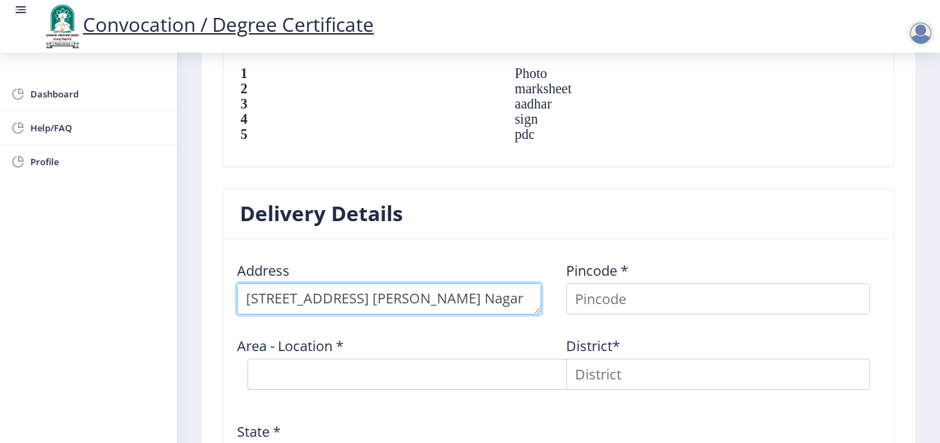
scroll to position [15, 0]
type textarea "[STREET_ADDRESS][PERSON_NAME]"
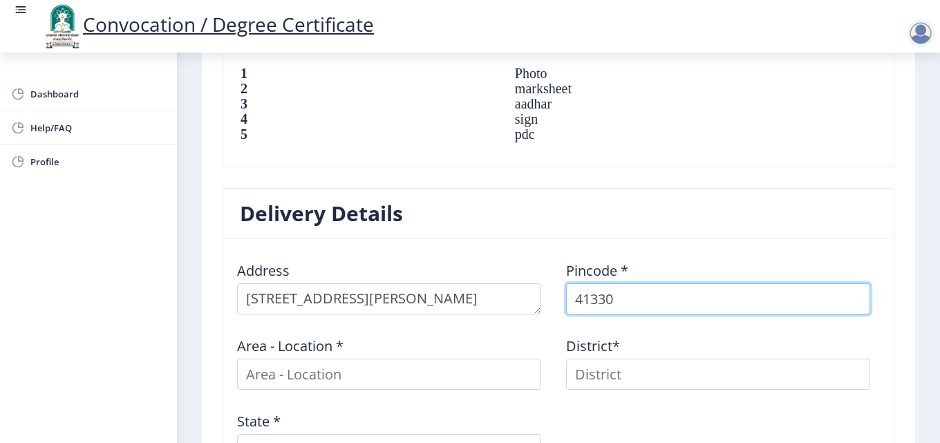
type input "413304"
select select
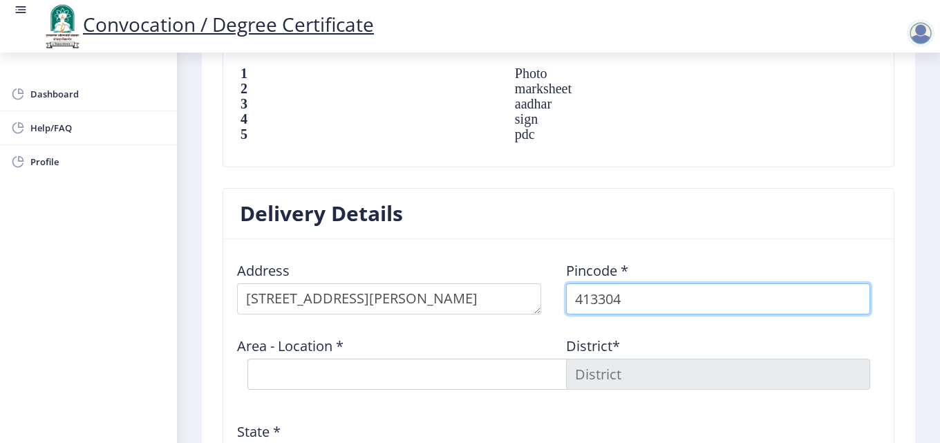
type input "413304"
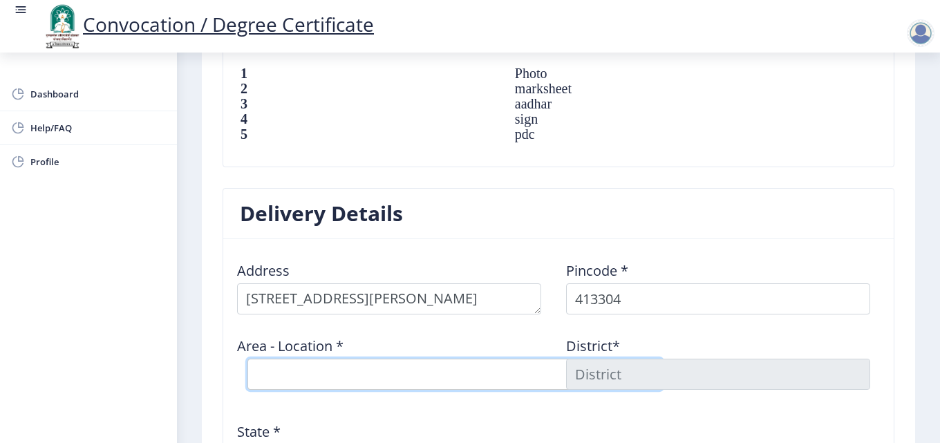
select select "17: Object"
type input "SOLAPUR"
type input "[GEOGRAPHIC_DATA]"
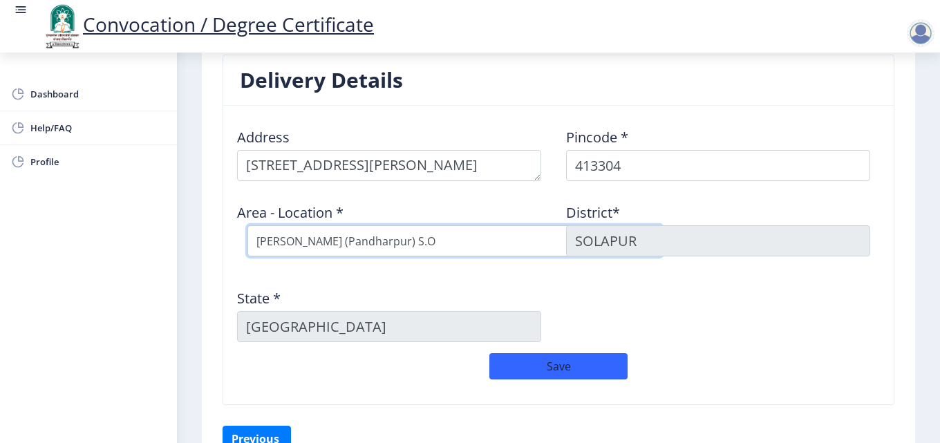
scroll to position [1106, 0]
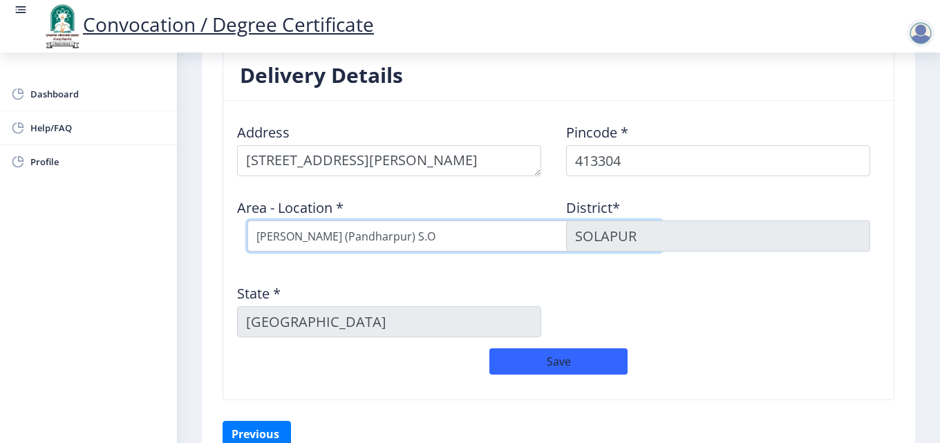
click at [411, 242] on select "Select Area Location Adhiv [PERSON_NAME] B.O Anawali B.O Babhulgaon B.O Bhandis…" at bounding box center [454, 236] width 415 height 31
select select "20: Object"
click at [247, 221] on select "Select Area Location Adhiv [PERSON_NAME] B.O Anawali B.O Babhulgaon B.O Bhandis…" at bounding box center [454, 236] width 415 height 31
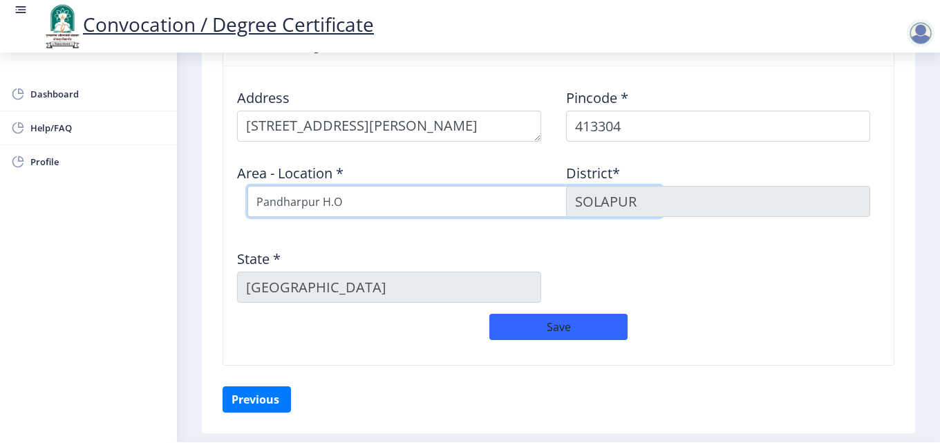
scroll to position [1175, 0]
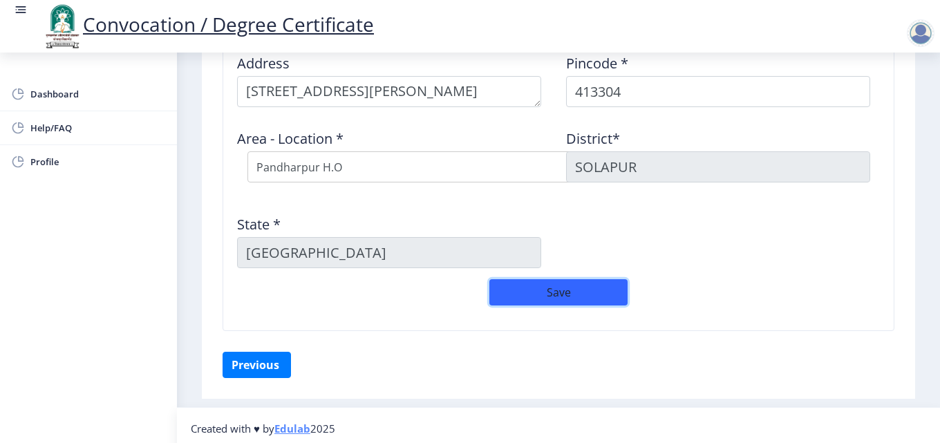
click at [525, 303] on button "Save" at bounding box center [558, 292] width 138 height 26
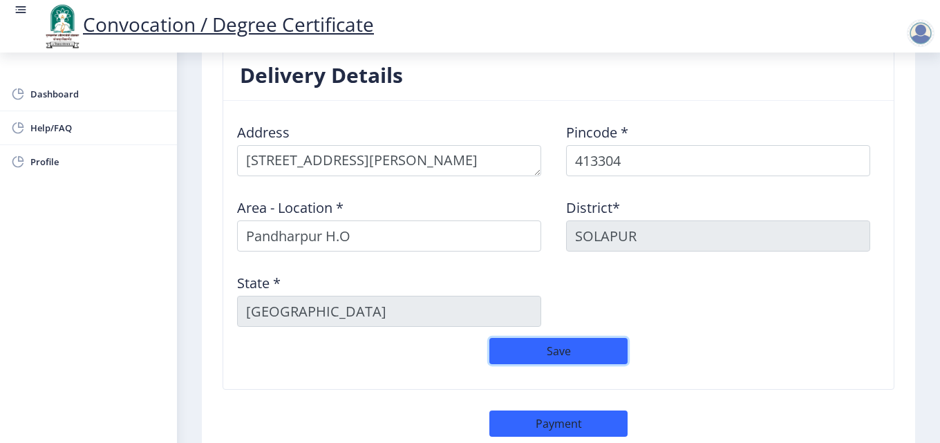
scroll to position [20, 0]
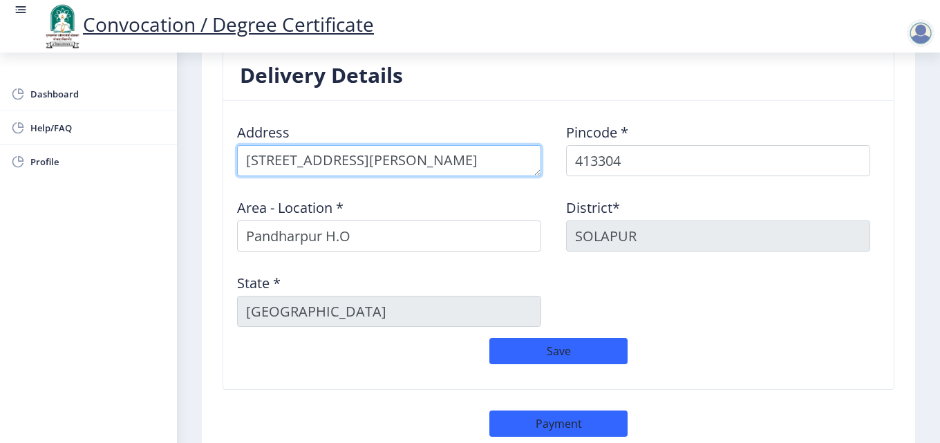
click at [325, 165] on textarea at bounding box center [389, 160] width 304 height 31
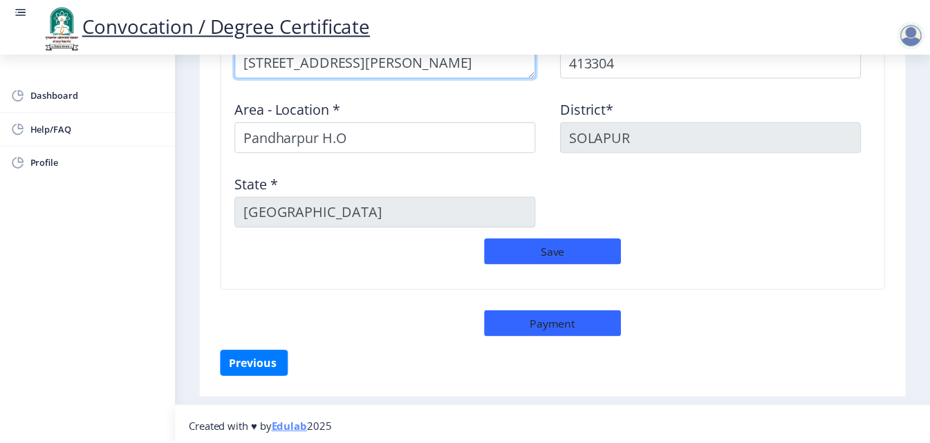
scroll to position [1211, 0]
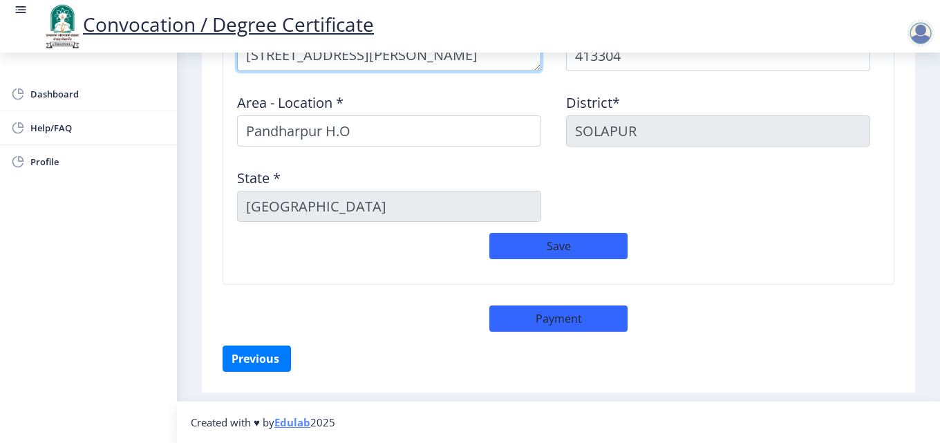
type textarea "[STREET_ADDRESS][PERSON_NAME]"
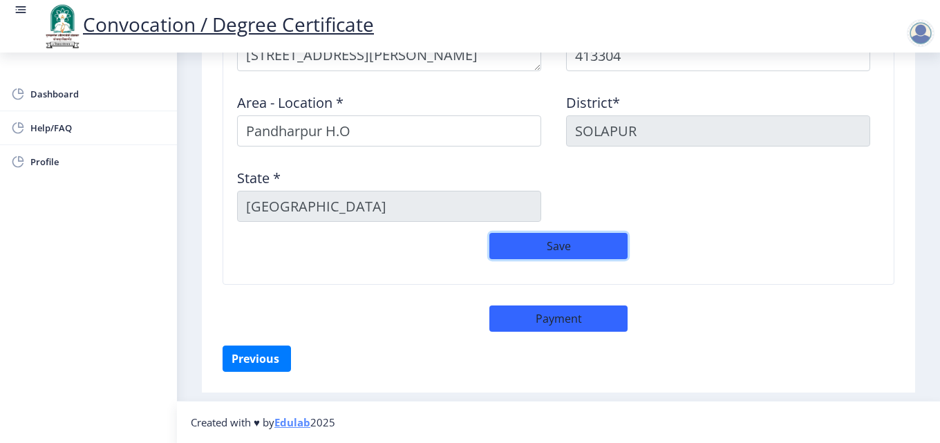
click at [581, 247] on button "Save" at bounding box center [558, 246] width 138 height 26
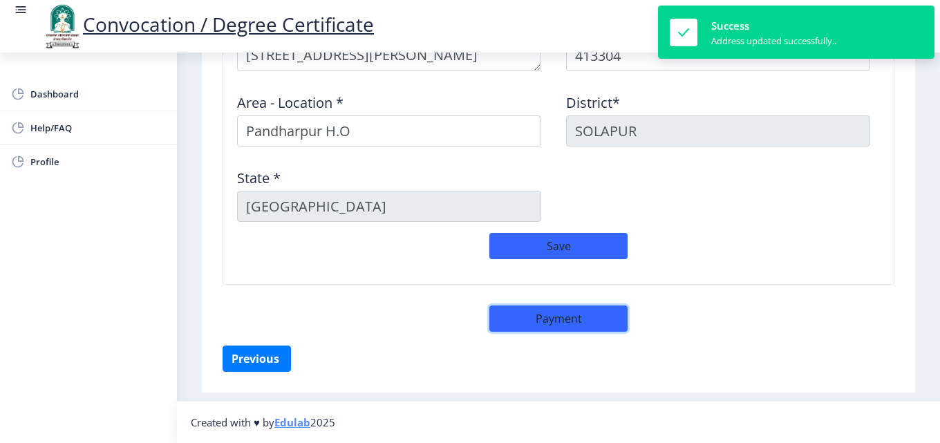
click at [574, 316] on button "Payment" at bounding box center [558, 319] width 138 height 26
select select "sealed"
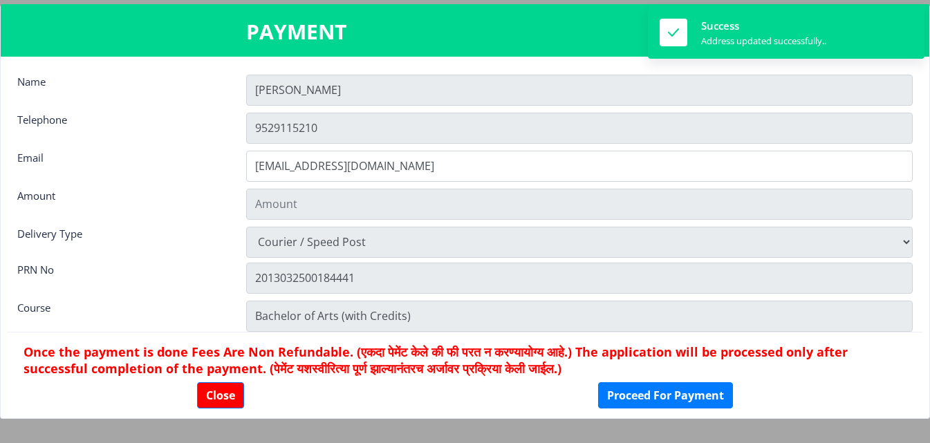
type input "1885"
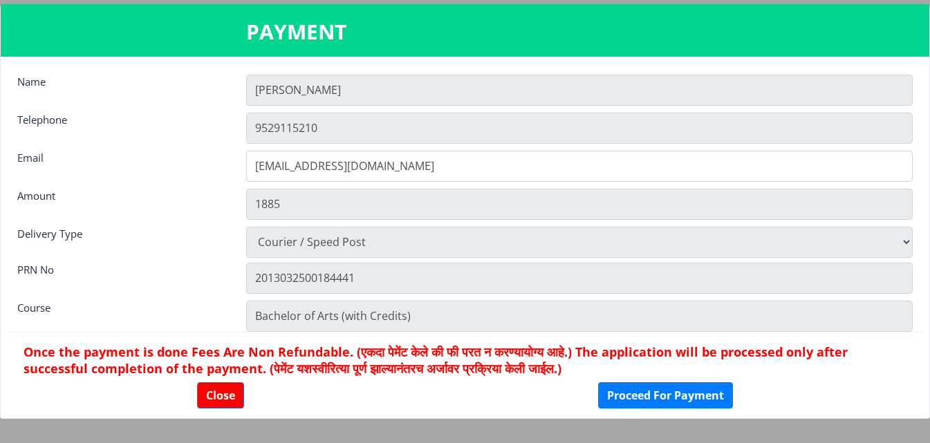
scroll to position [19, 0]
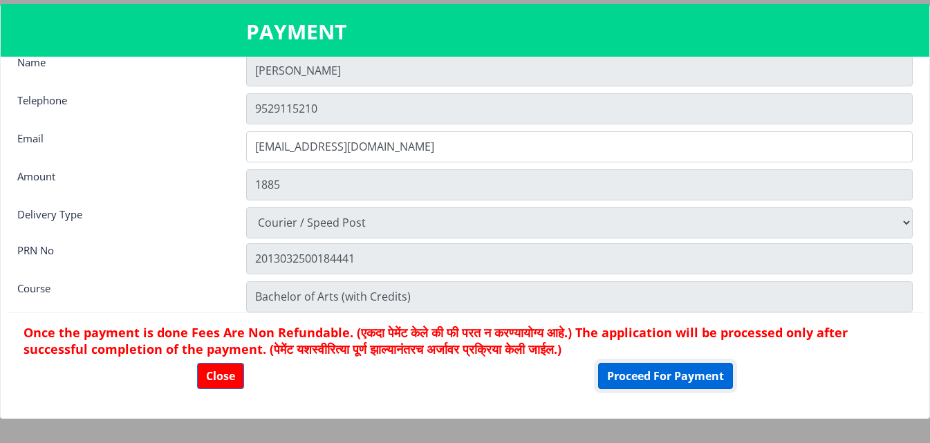
click at [636, 377] on button "Proceed For Payment" at bounding box center [665, 376] width 135 height 26
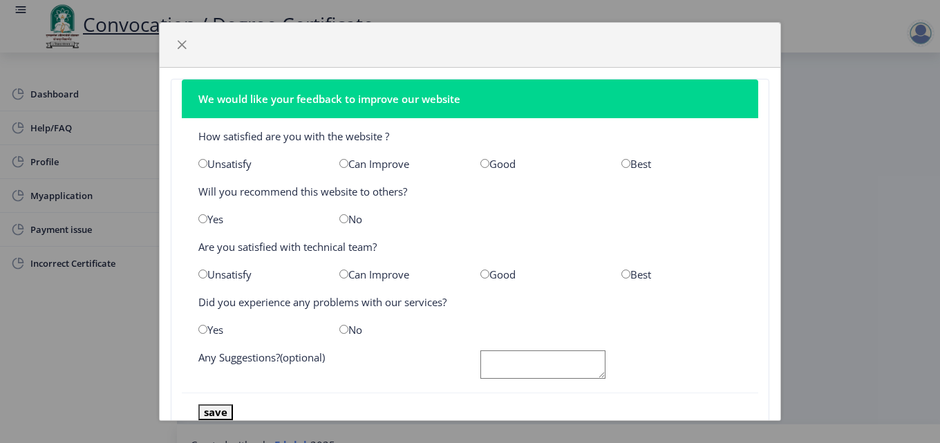
click at [481, 166] on input "radio" at bounding box center [484, 163] width 9 height 9
radio input "true"
click at [218, 220] on div "Yes" at bounding box center [258, 219] width 141 height 14
click at [210, 221] on div "Yes" at bounding box center [258, 219] width 141 height 14
drag, startPoint x: 207, startPoint y: 216, endPoint x: 191, endPoint y: 220, distance: 16.9
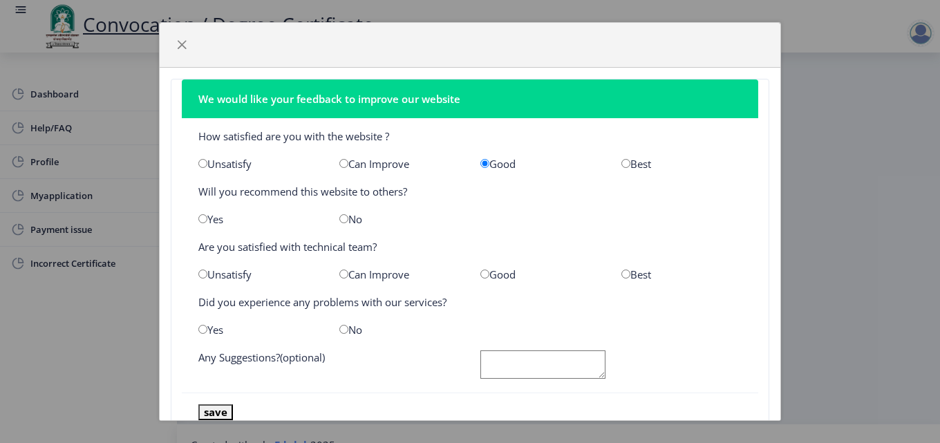
click at [206, 216] on div "Yes" at bounding box center [258, 219] width 141 height 14
click at [206, 218] on input "radio" at bounding box center [202, 218] width 9 height 9
radio input "true"
click at [481, 272] on input "radio" at bounding box center [484, 274] width 9 height 9
radio input "true"
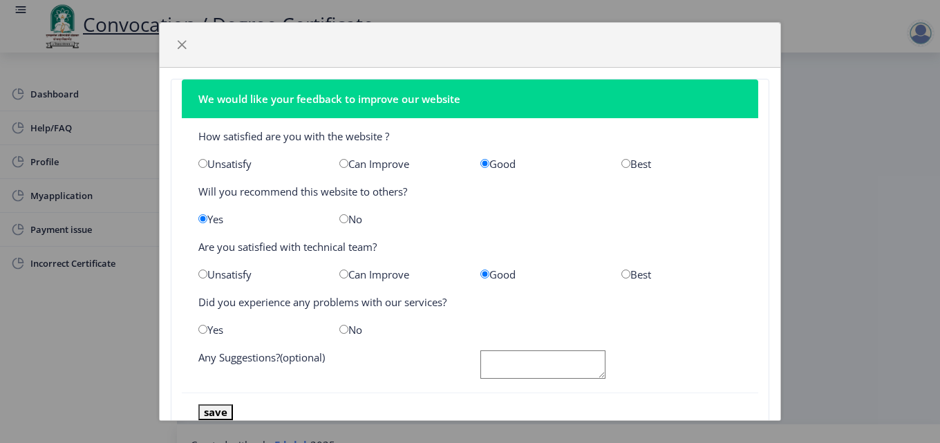
click at [200, 328] on input "radio" at bounding box center [202, 329] width 9 height 9
radio input "true"
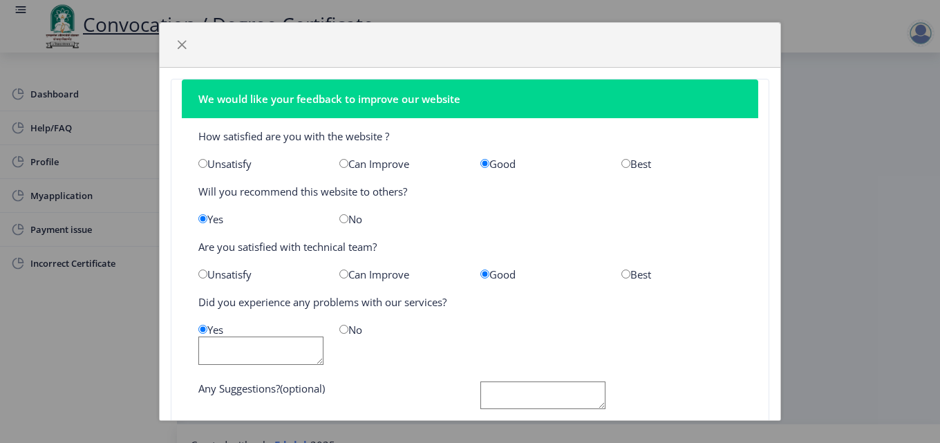
scroll to position [69, 0]
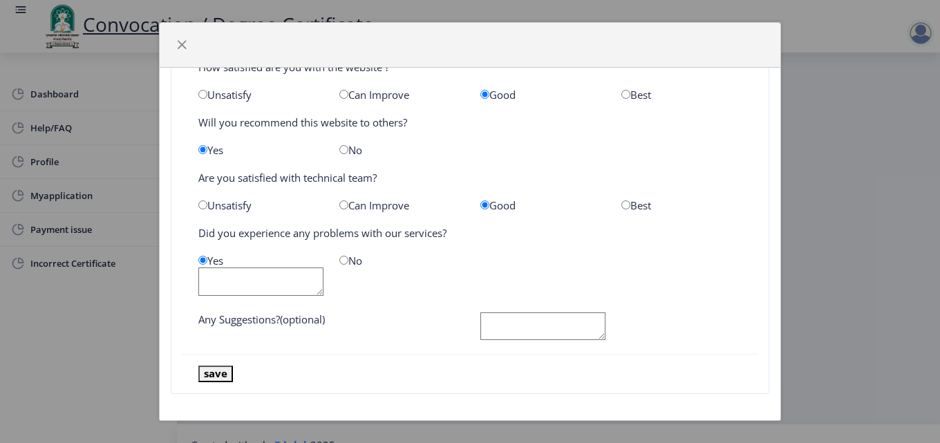
click at [345, 261] on input "radio" at bounding box center [343, 260] width 9 height 9
radio input "true"
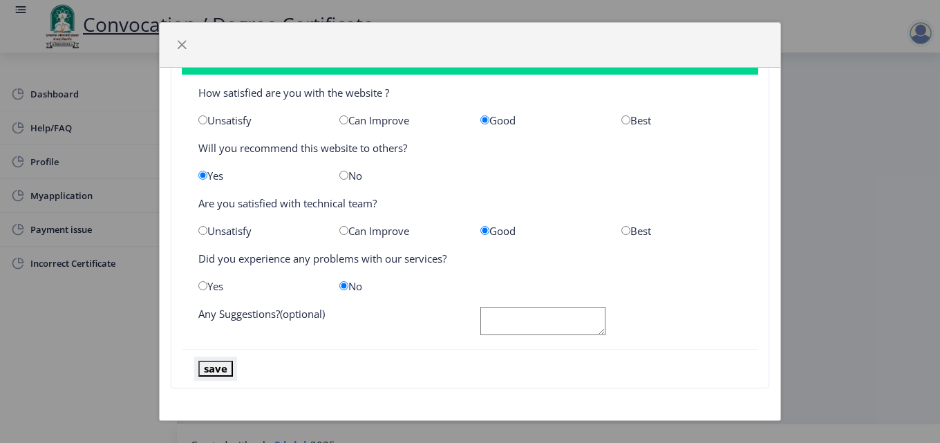
click at [209, 366] on button "save" at bounding box center [215, 369] width 35 height 16
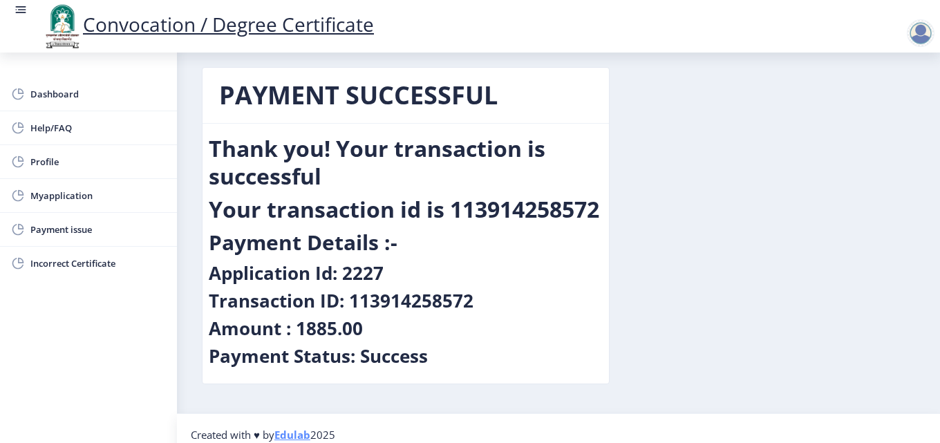
scroll to position [0, 0]
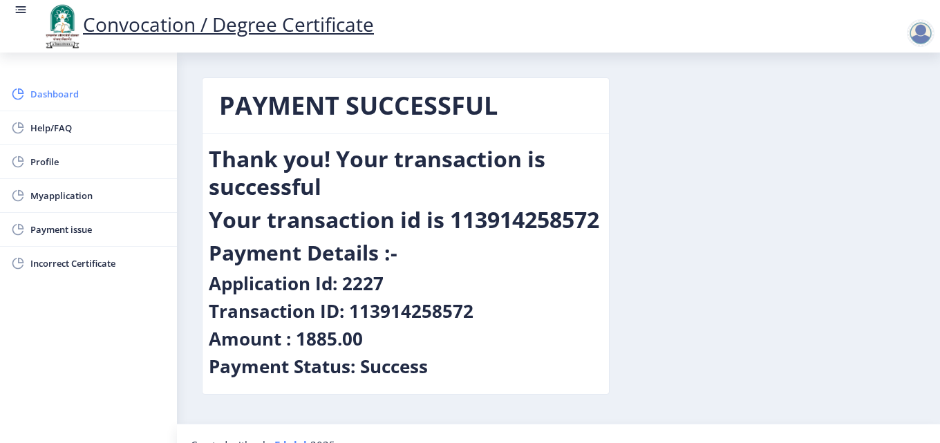
click at [76, 94] on span "Dashboard" at bounding box center [97, 94] width 135 height 17
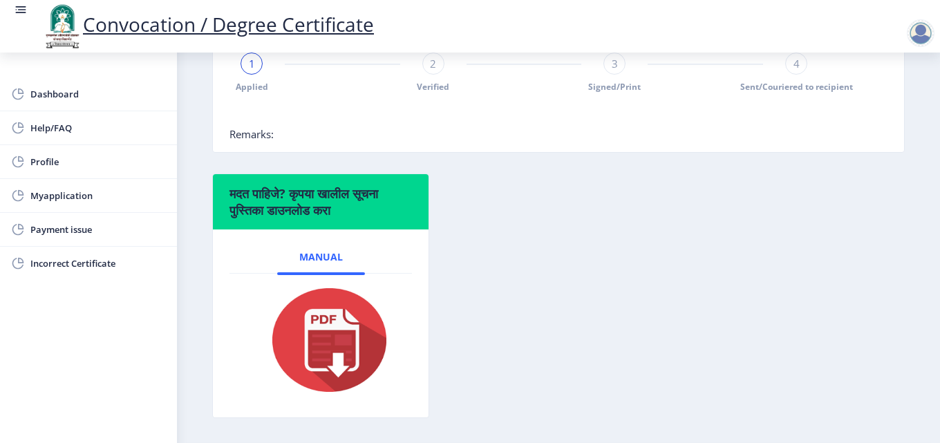
scroll to position [432, 0]
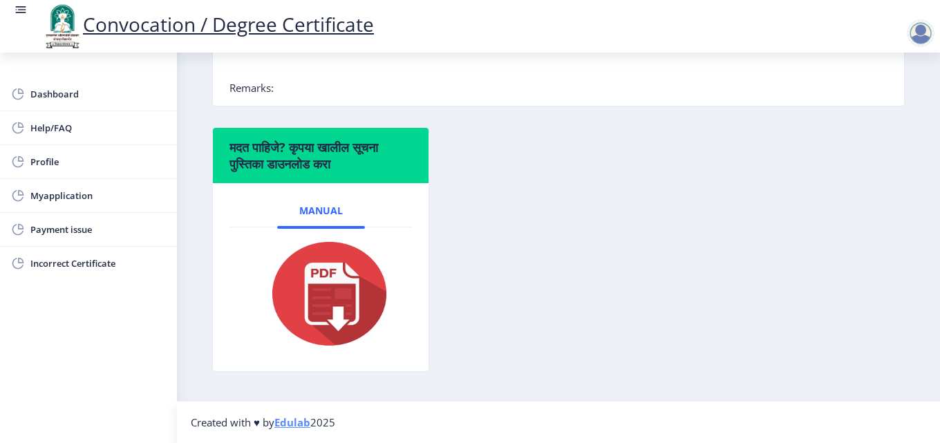
click at [303, 277] on img at bounding box center [321, 293] width 138 height 111
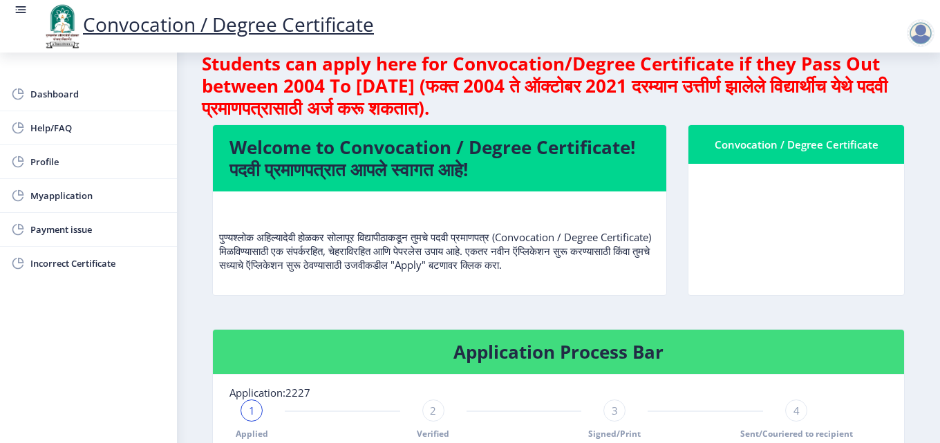
scroll to position [0, 0]
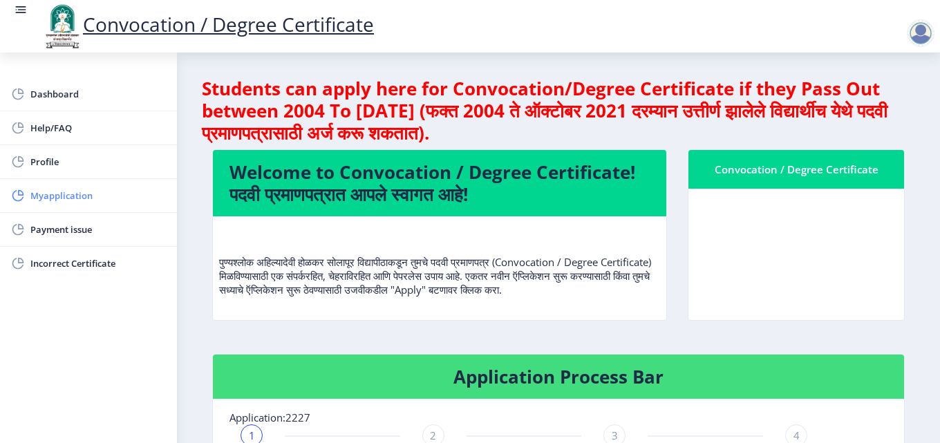
click at [69, 196] on span "Myapplication" at bounding box center [97, 195] width 135 height 17
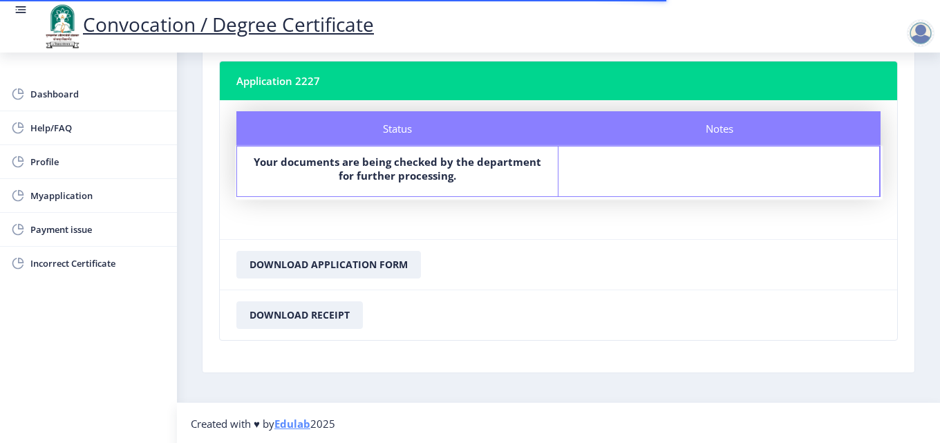
scroll to position [79, 0]
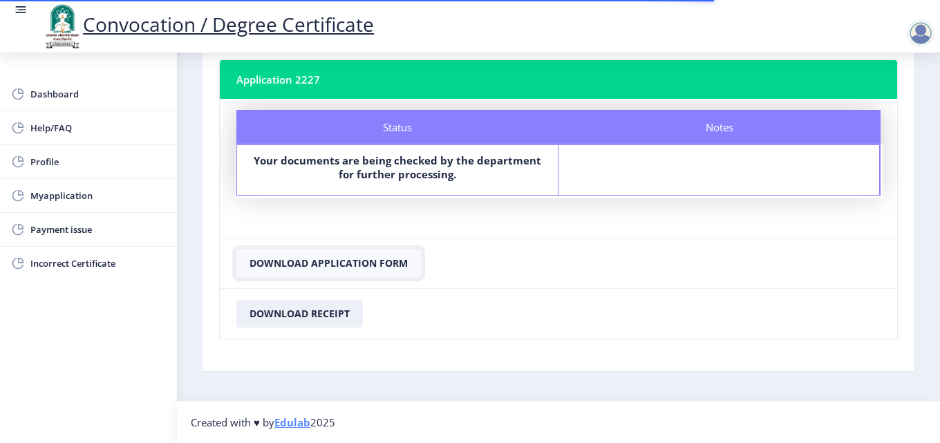
click at [377, 260] on button "Download Application Form" at bounding box center [328, 264] width 185 height 28
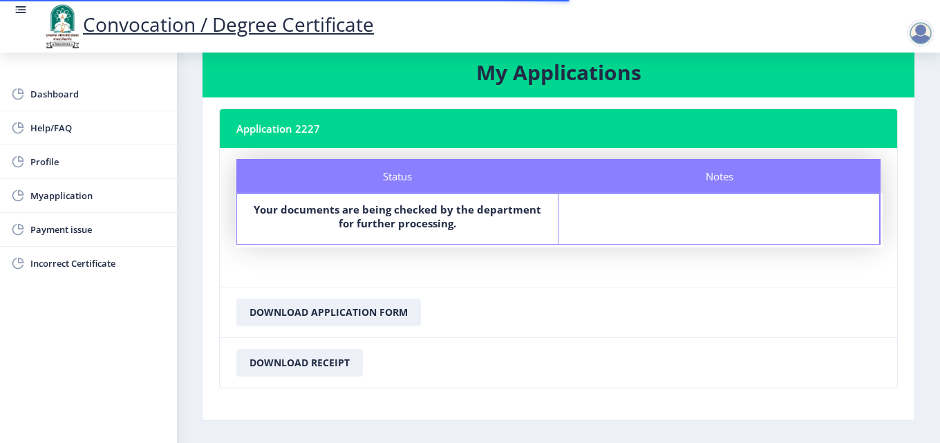
scroll to position [0, 0]
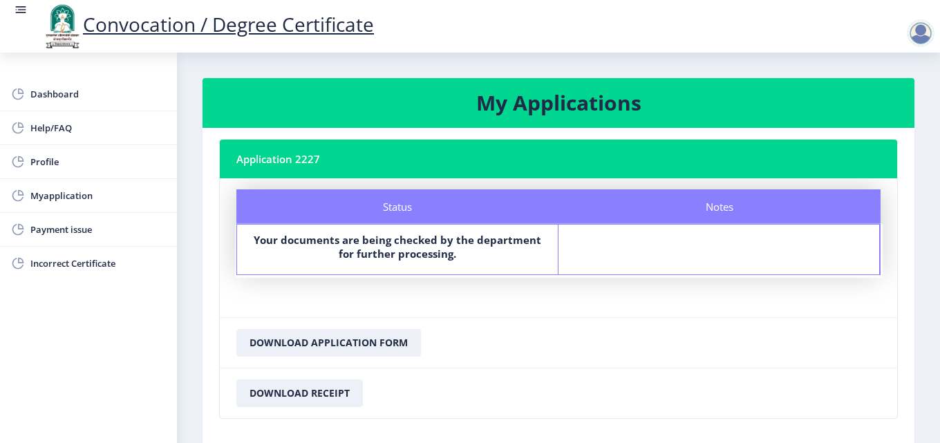
click at [920, 30] on div at bounding box center [921, 33] width 28 height 28
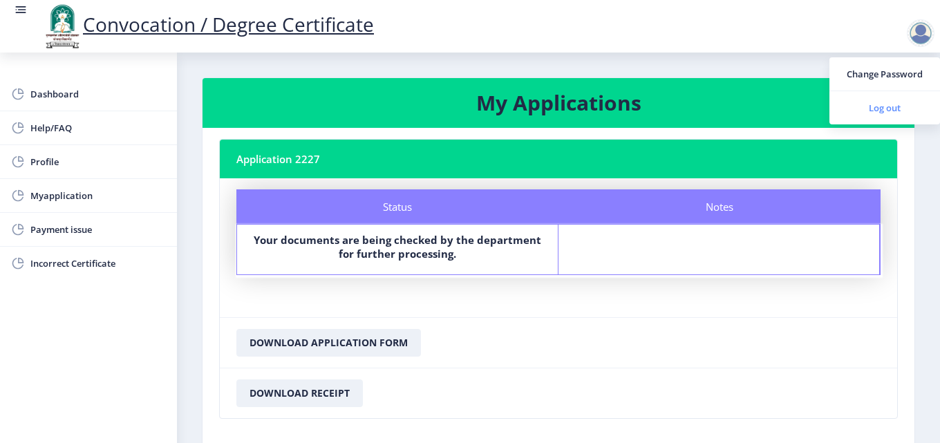
click at [899, 104] on span "Log out" at bounding box center [885, 108] width 88 height 17
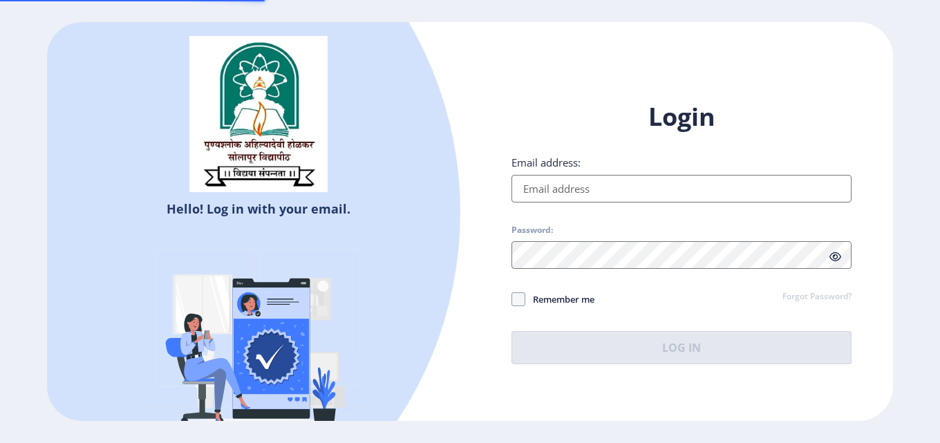
type input "[EMAIL_ADDRESS][DOMAIN_NAME]"
